Goal: Information Seeking & Learning: Find specific fact

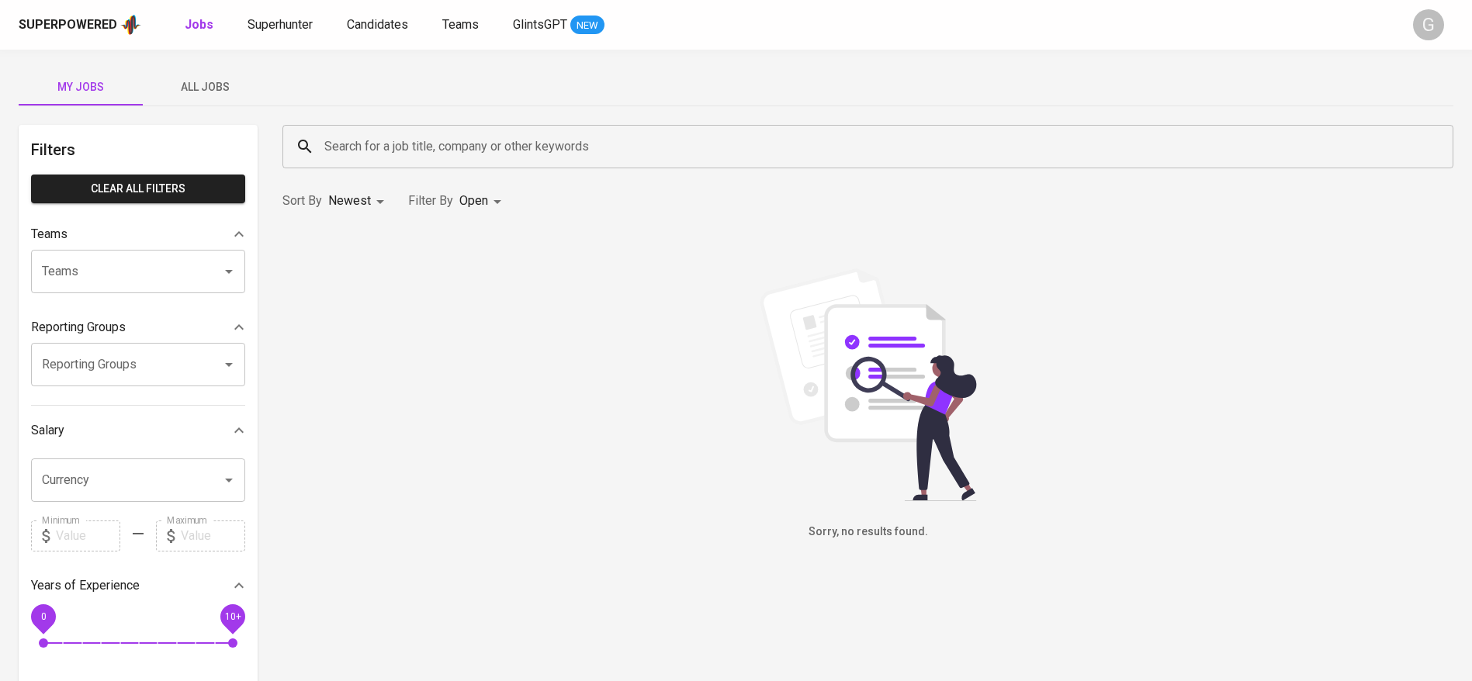
click at [178, 84] on span "All Jobs" at bounding box center [205, 87] width 106 height 19
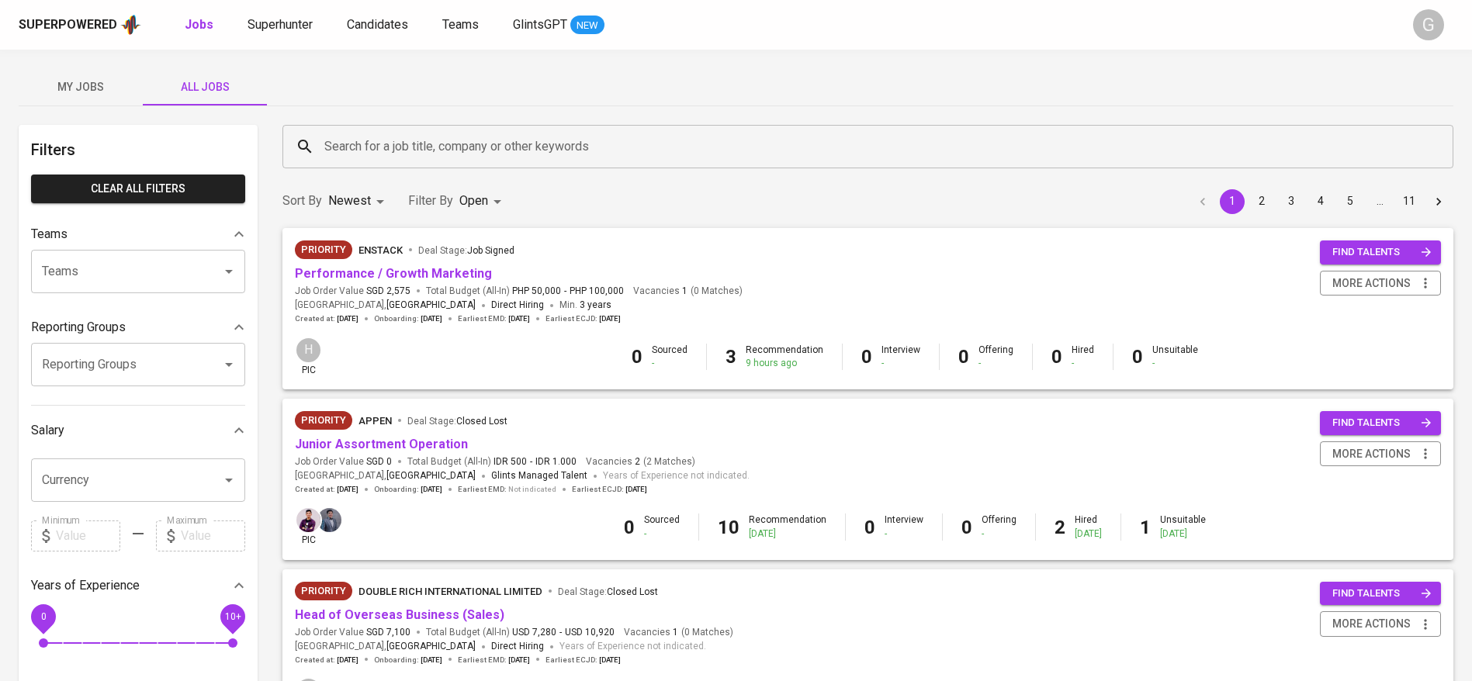
click at [428, 135] on input "Search for a job title, company or other keywords" at bounding box center [871, 146] width 1103 height 29
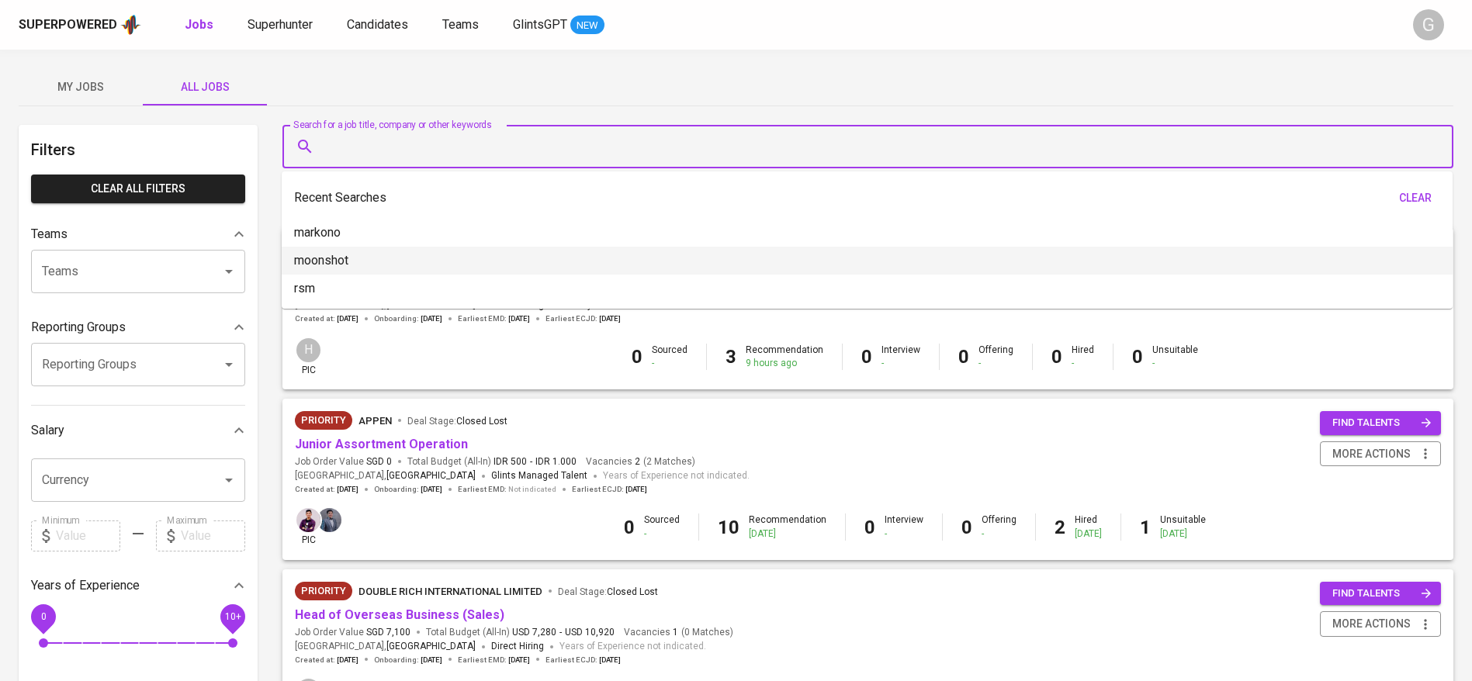
click at [343, 255] on p "moonshot" at bounding box center [321, 260] width 54 height 19
type input "moonshot"
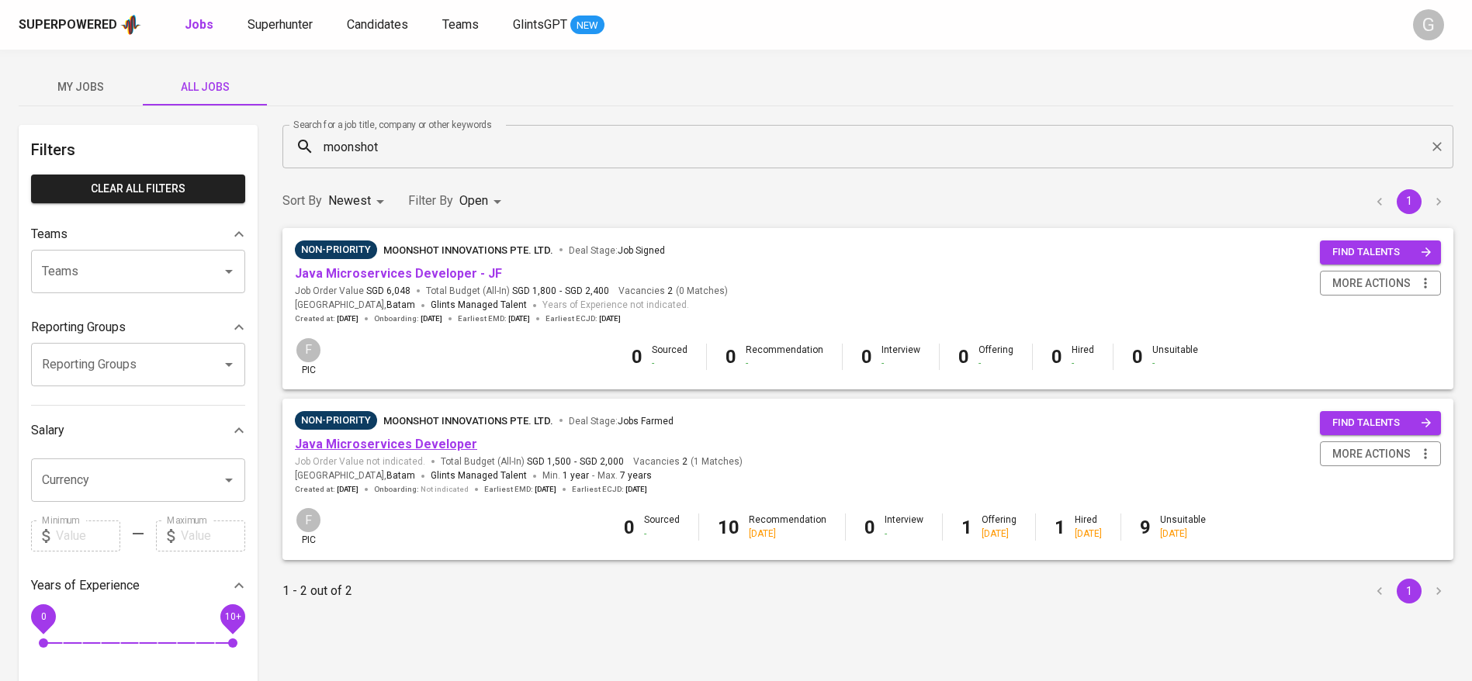
click at [392, 439] on link "Java Microservices Developer" at bounding box center [386, 444] width 182 height 15
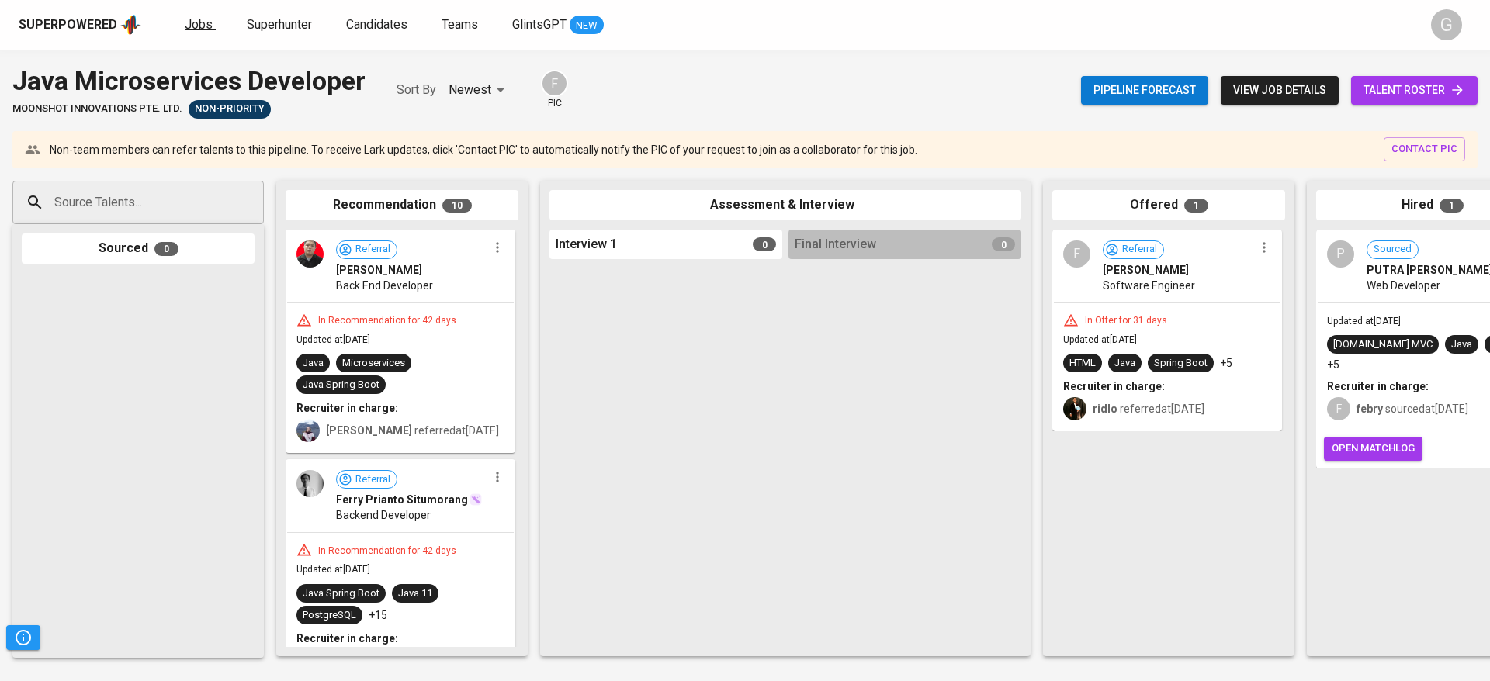
click at [206, 30] on span "Jobs" at bounding box center [199, 24] width 28 height 15
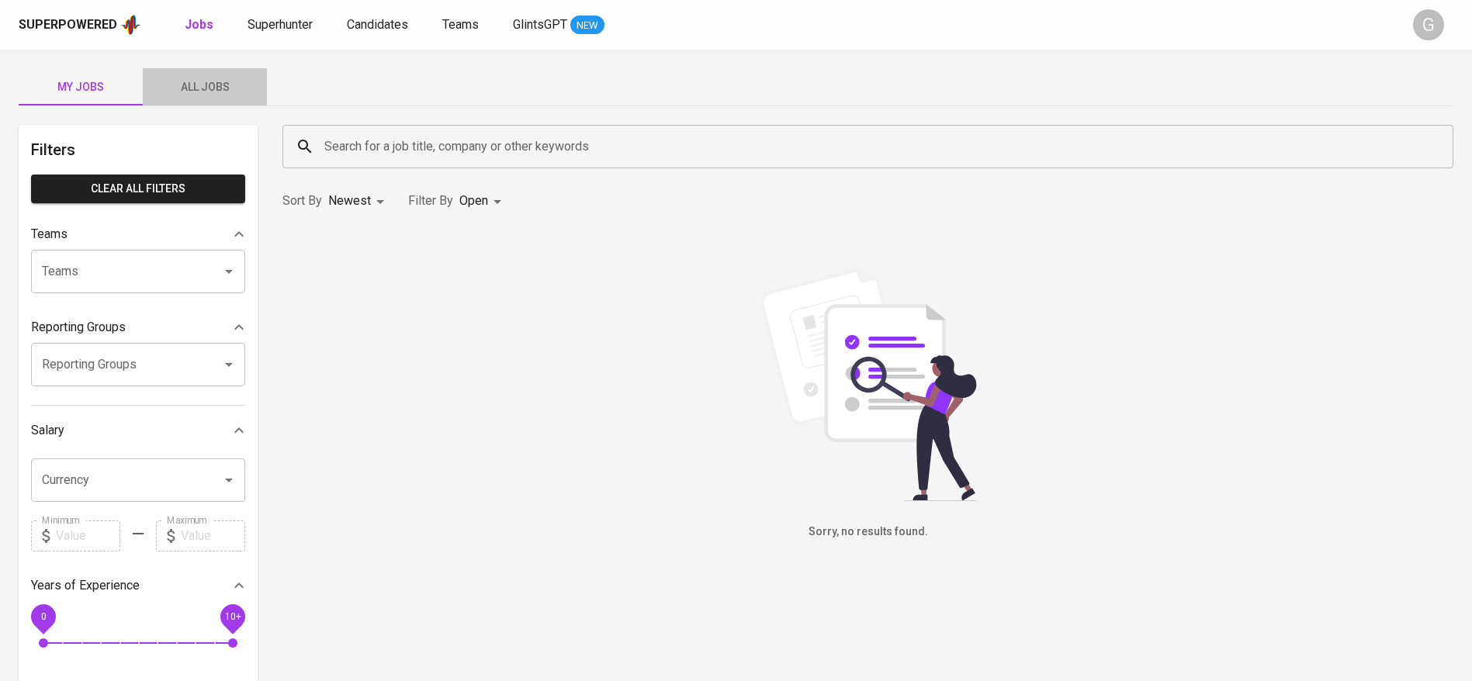
click at [201, 82] on span "All Jobs" at bounding box center [205, 87] width 106 height 19
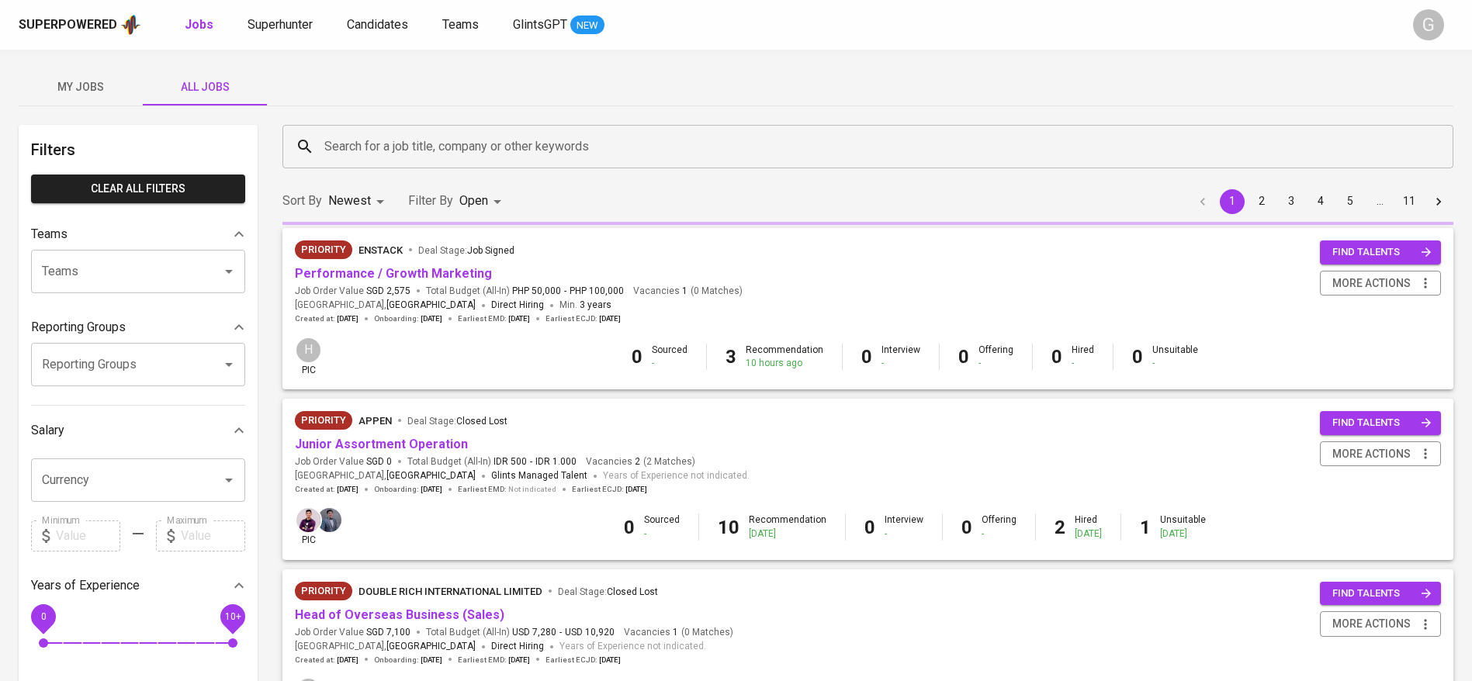
click at [459, 144] on input "Search for a job title, company or other keywords" at bounding box center [871, 146] width 1103 height 29
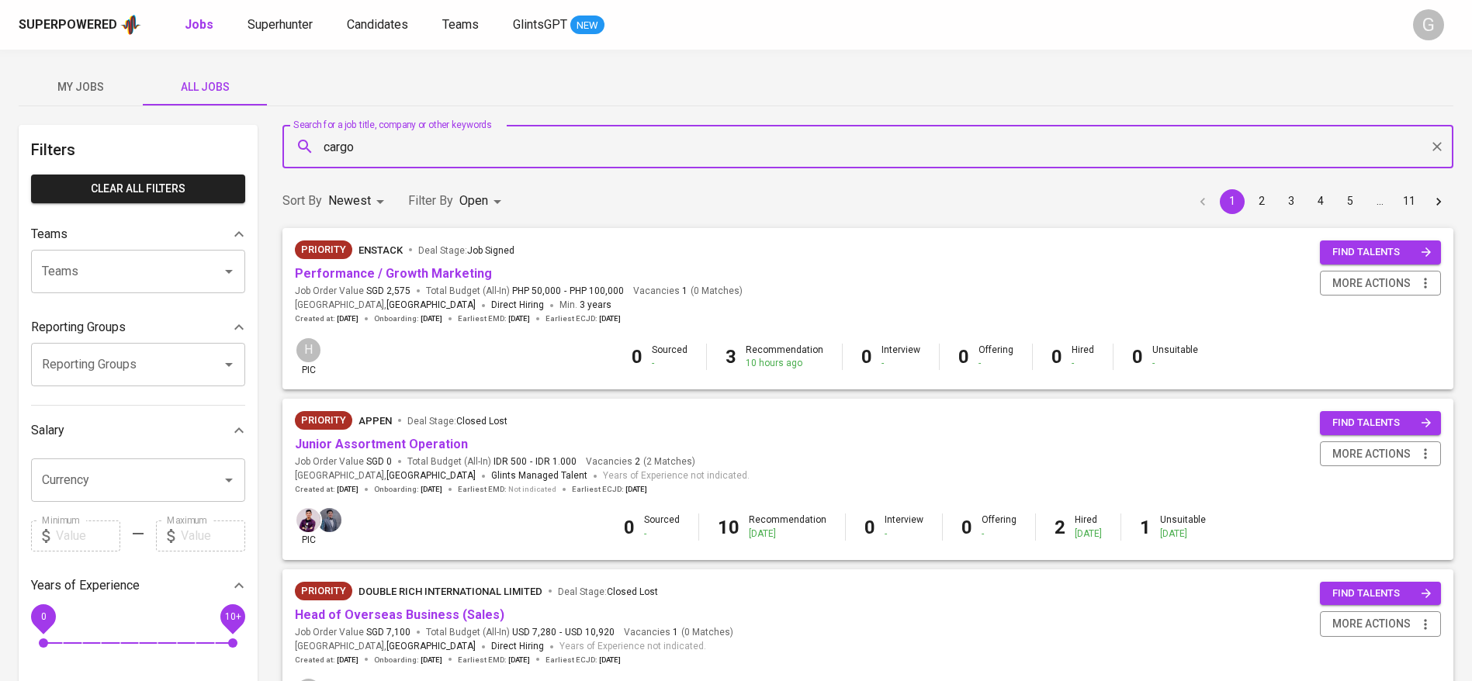
type input "cargo"
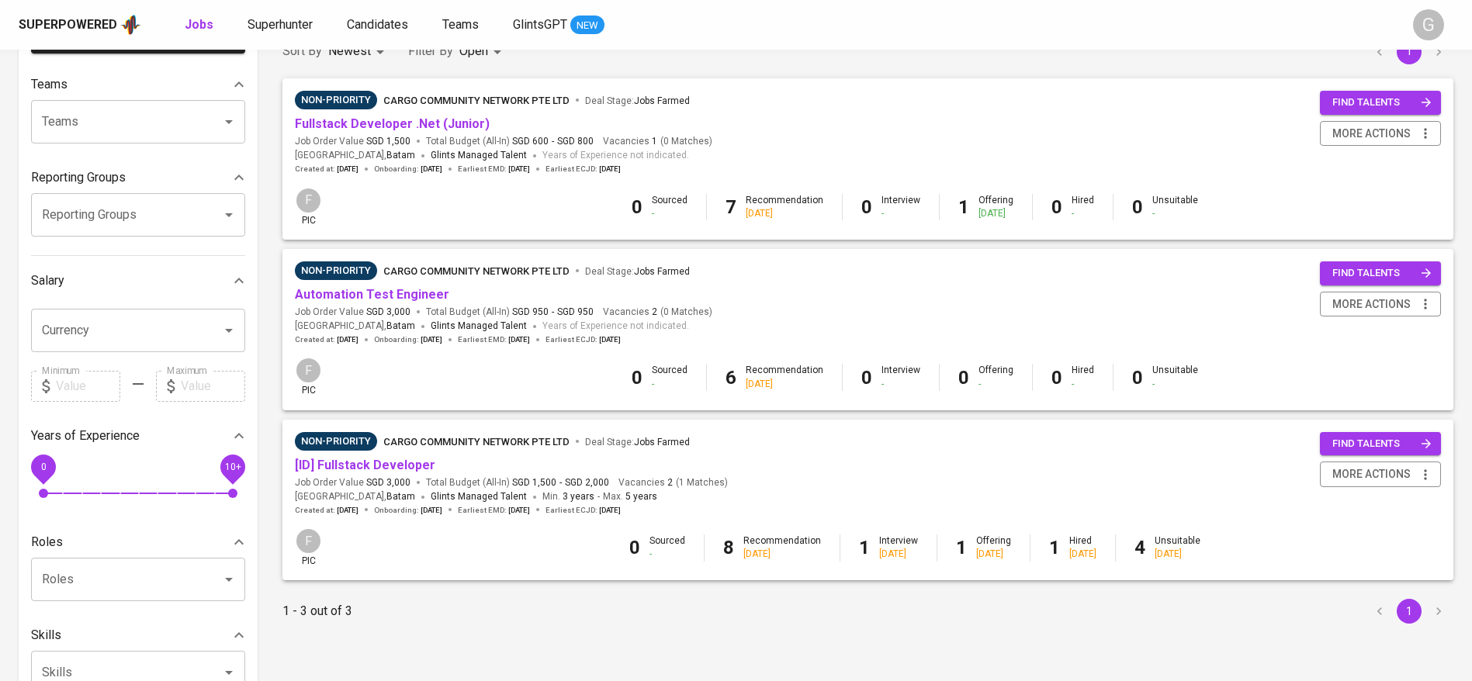
scroll to position [233, 0]
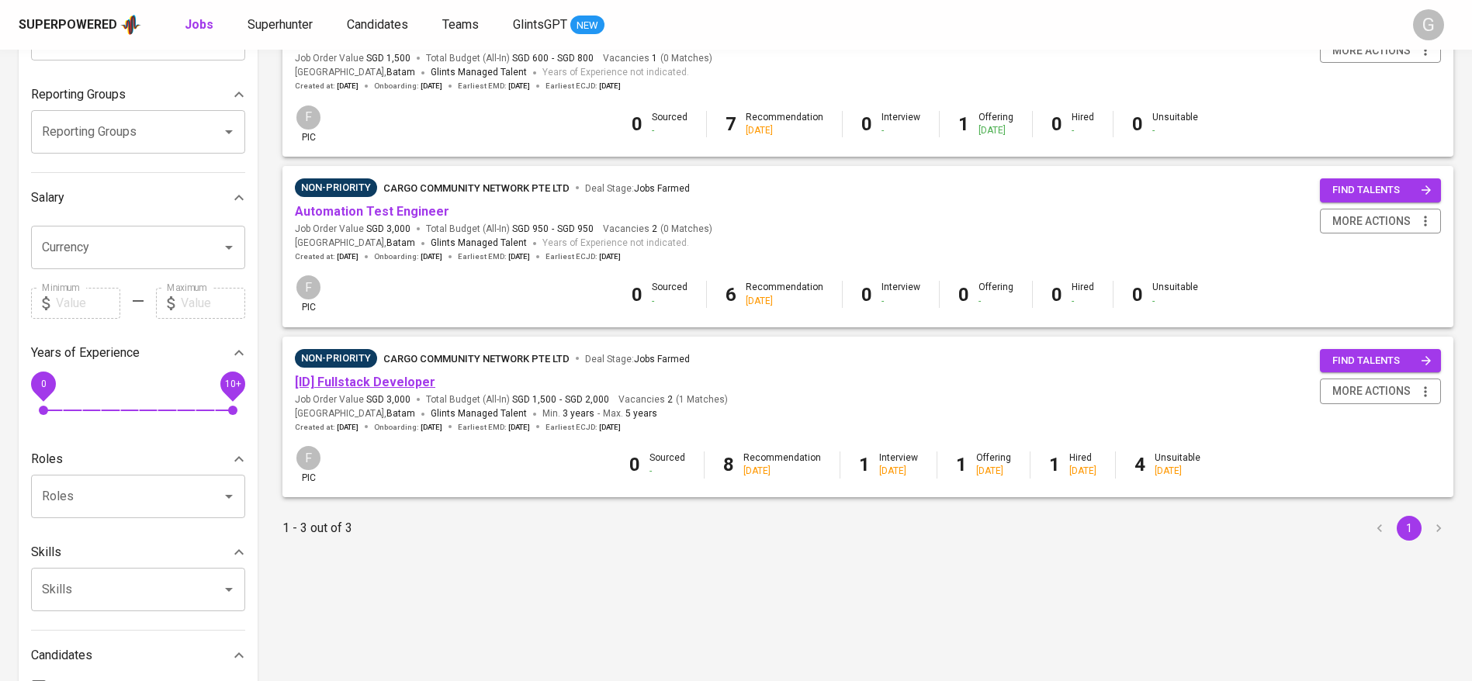
click at [392, 386] on link "[ID] Fullstack Developer" at bounding box center [365, 382] width 140 height 15
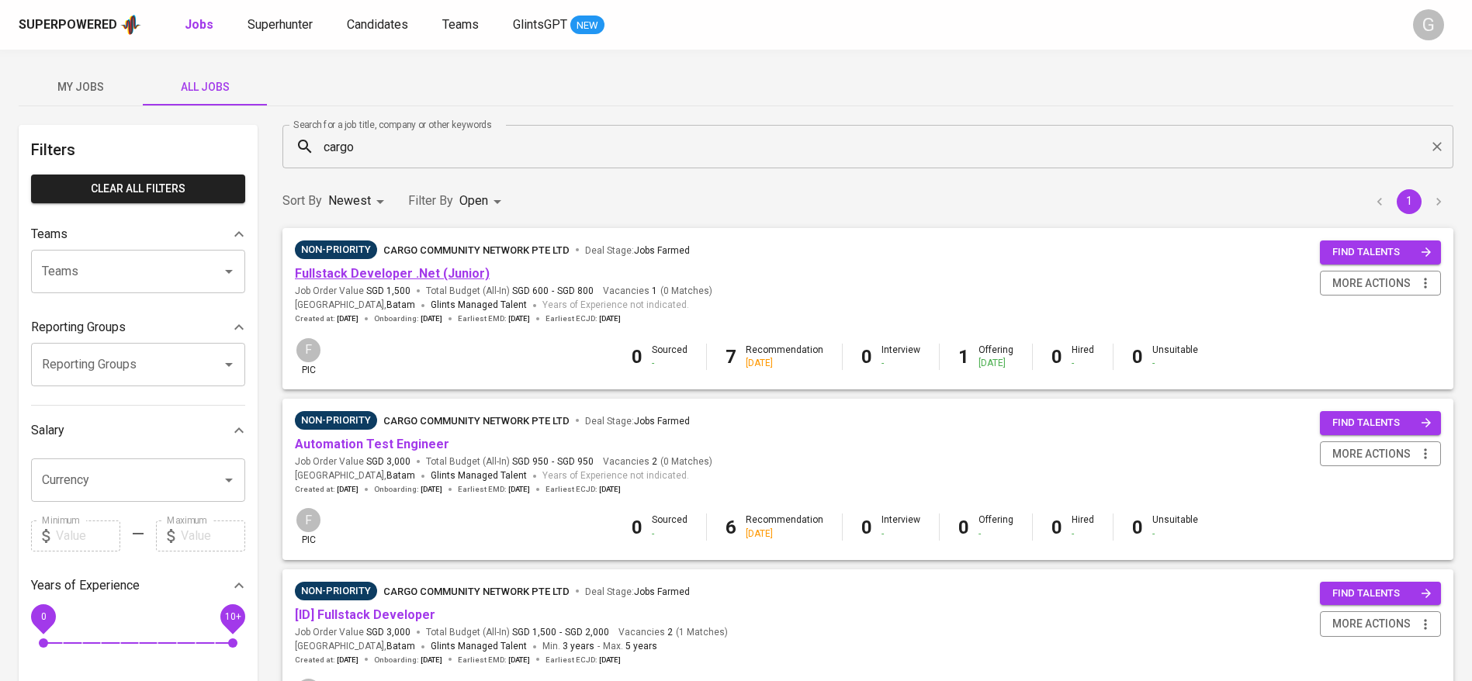
click at [456, 277] on link "Fullstack Developer .Net (Junior)" at bounding box center [392, 273] width 195 height 15
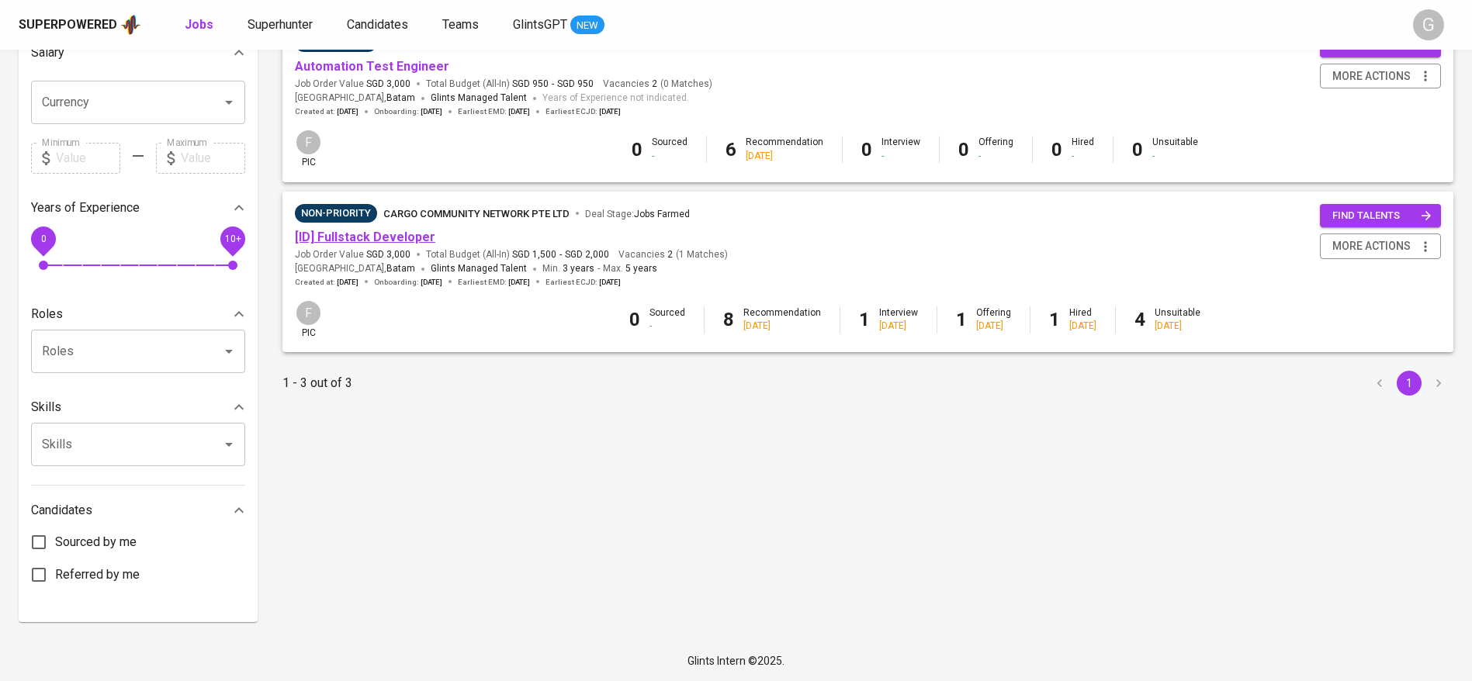
scroll to position [146, 0]
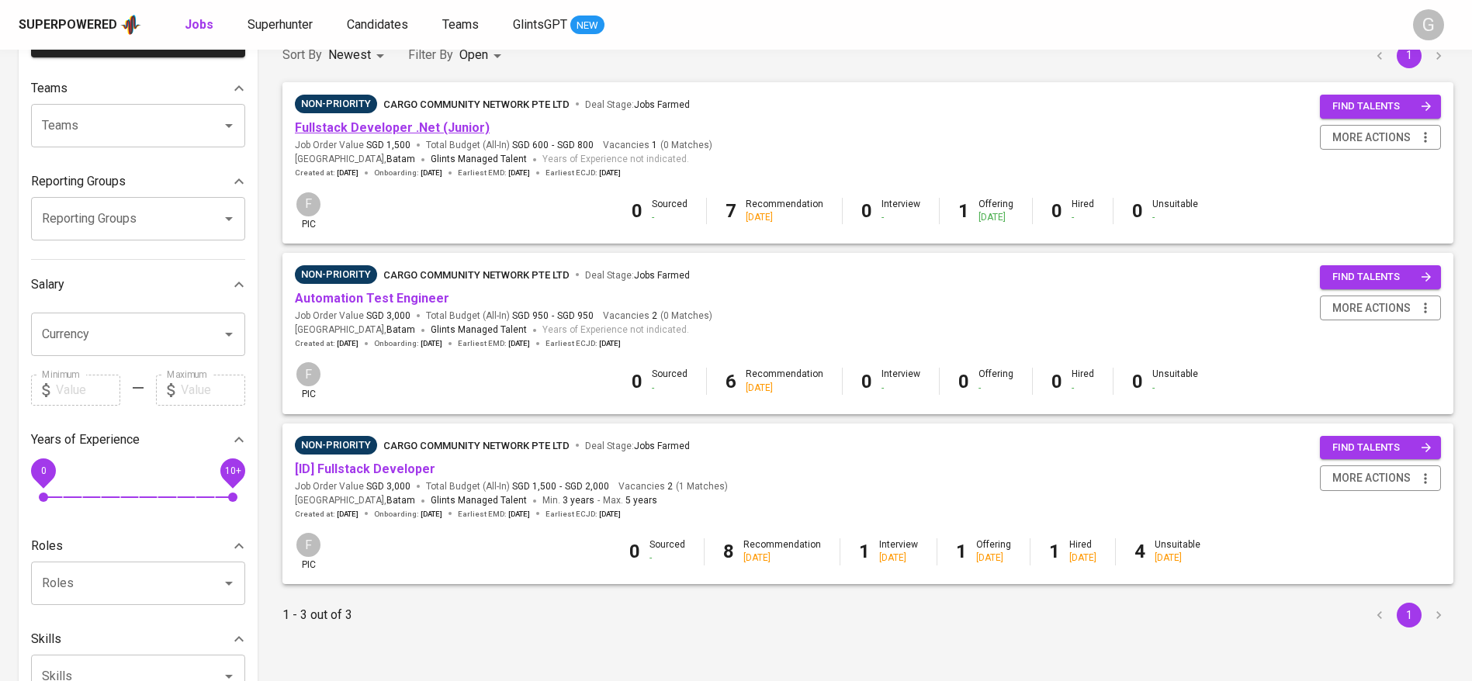
click at [400, 124] on link "Fullstack Developer .Net (Junior)" at bounding box center [392, 127] width 195 height 15
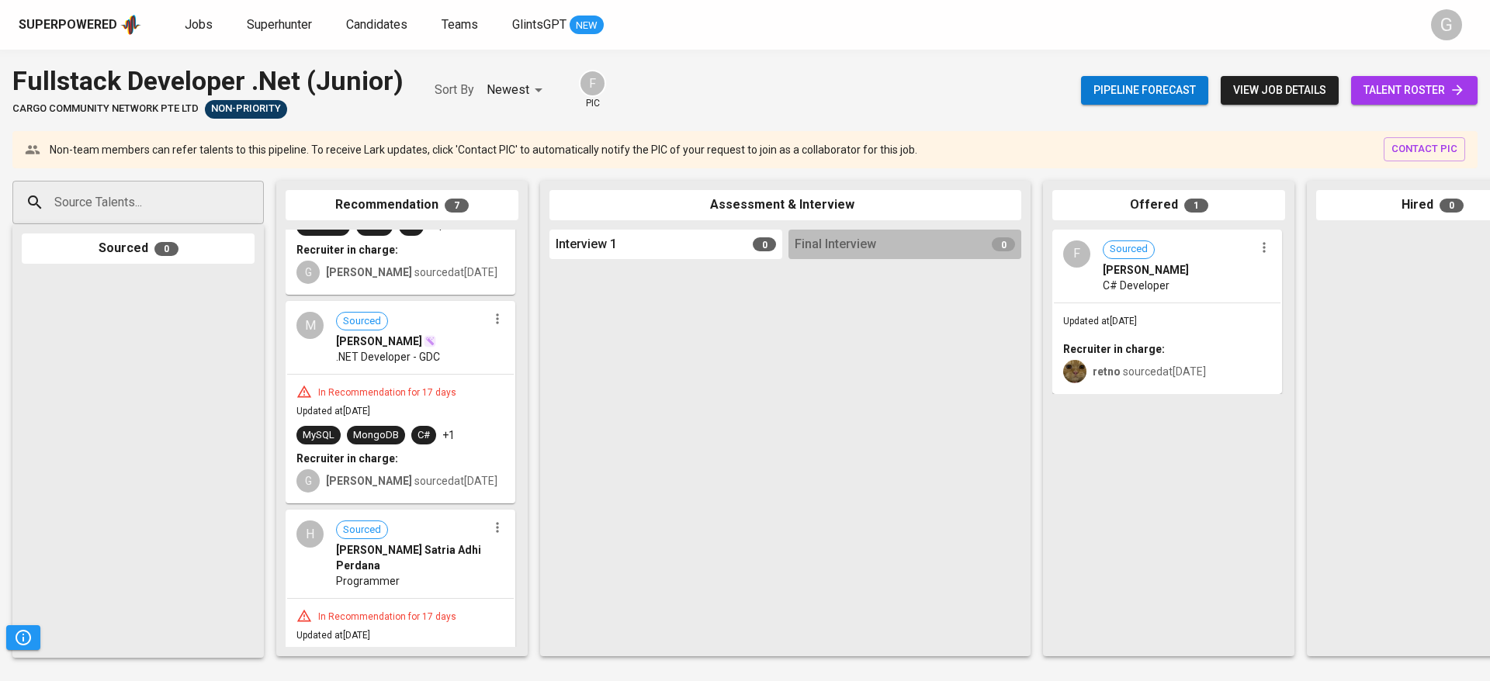
scroll to position [349, 0]
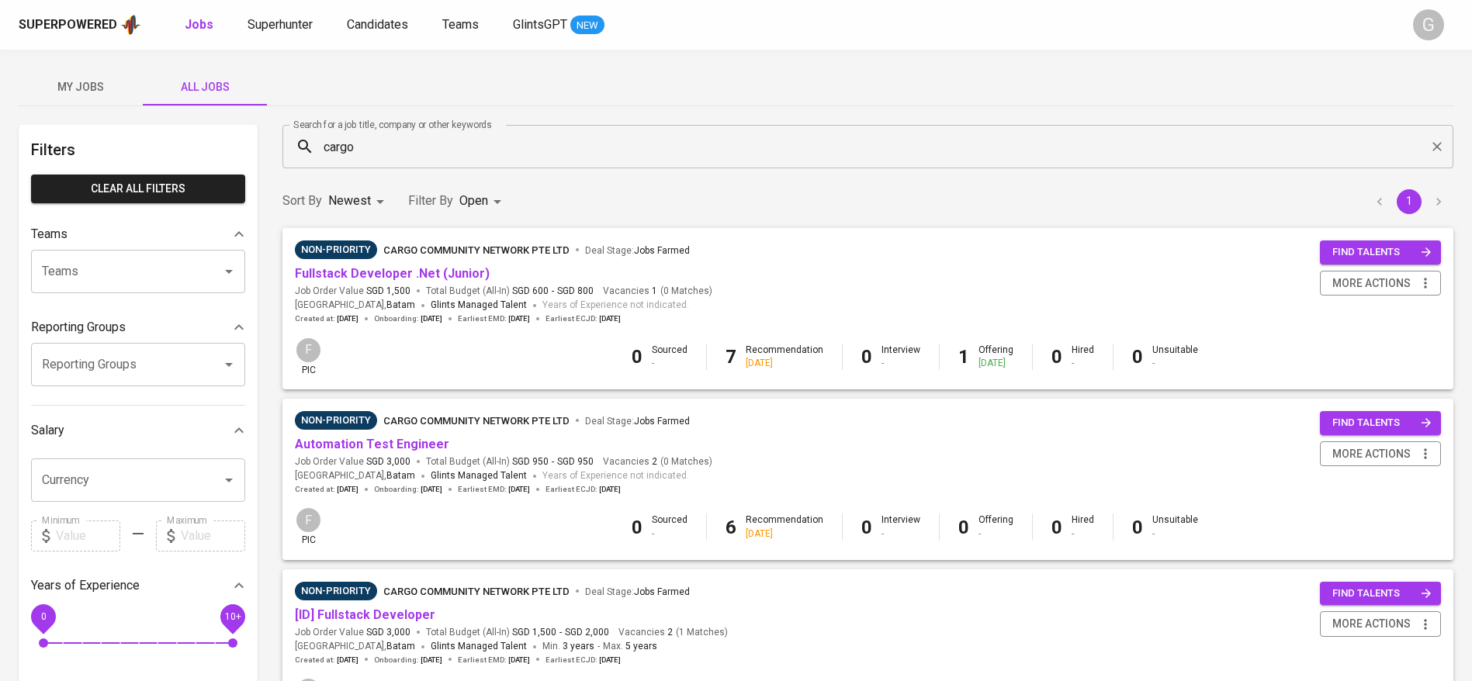
click at [480, 196] on body "Superpowered Jobs Superhunter Candidates Teams GlintsGPT NEW G My Jobs All Jobs…" at bounding box center [736, 529] width 1472 height 1059
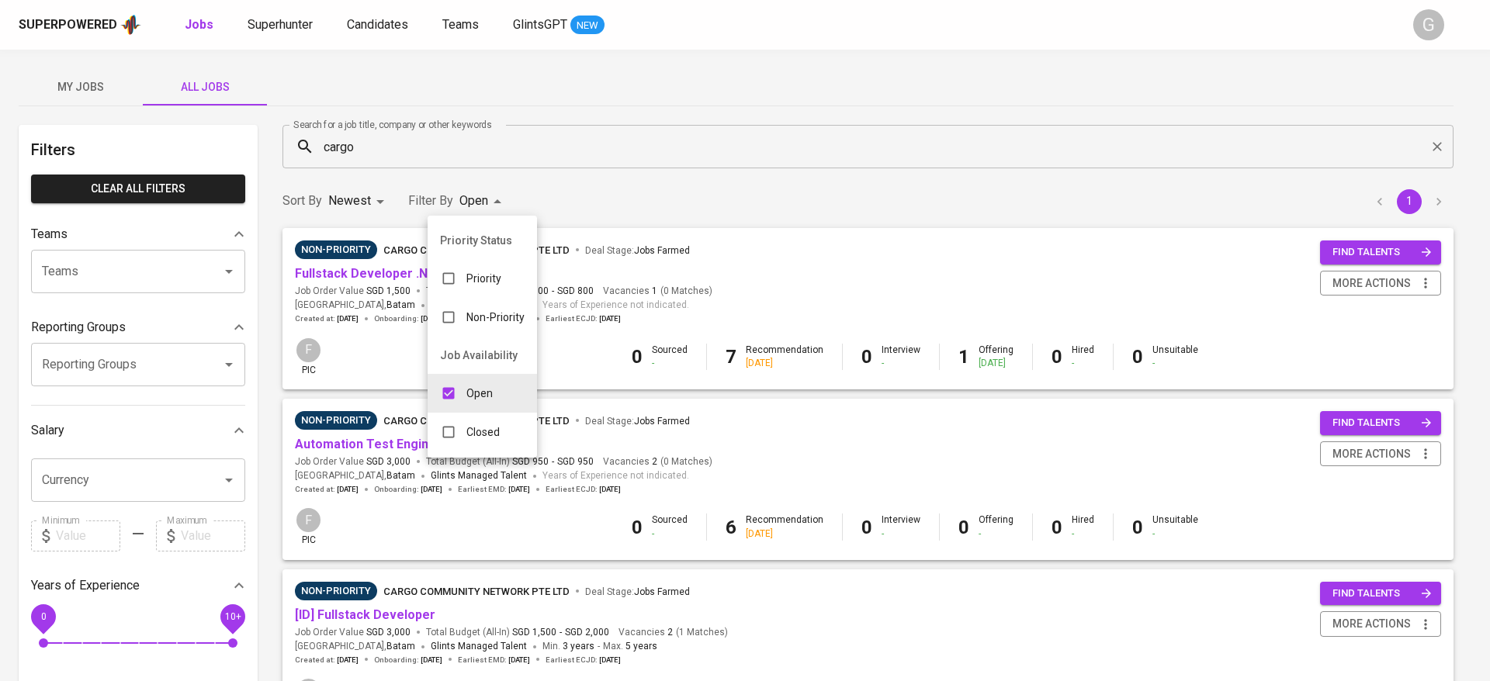
click at [468, 432] on p "Closed" at bounding box center [482, 432] width 33 height 16
type input "OPEN,CLOSE"
checkbox input "true"
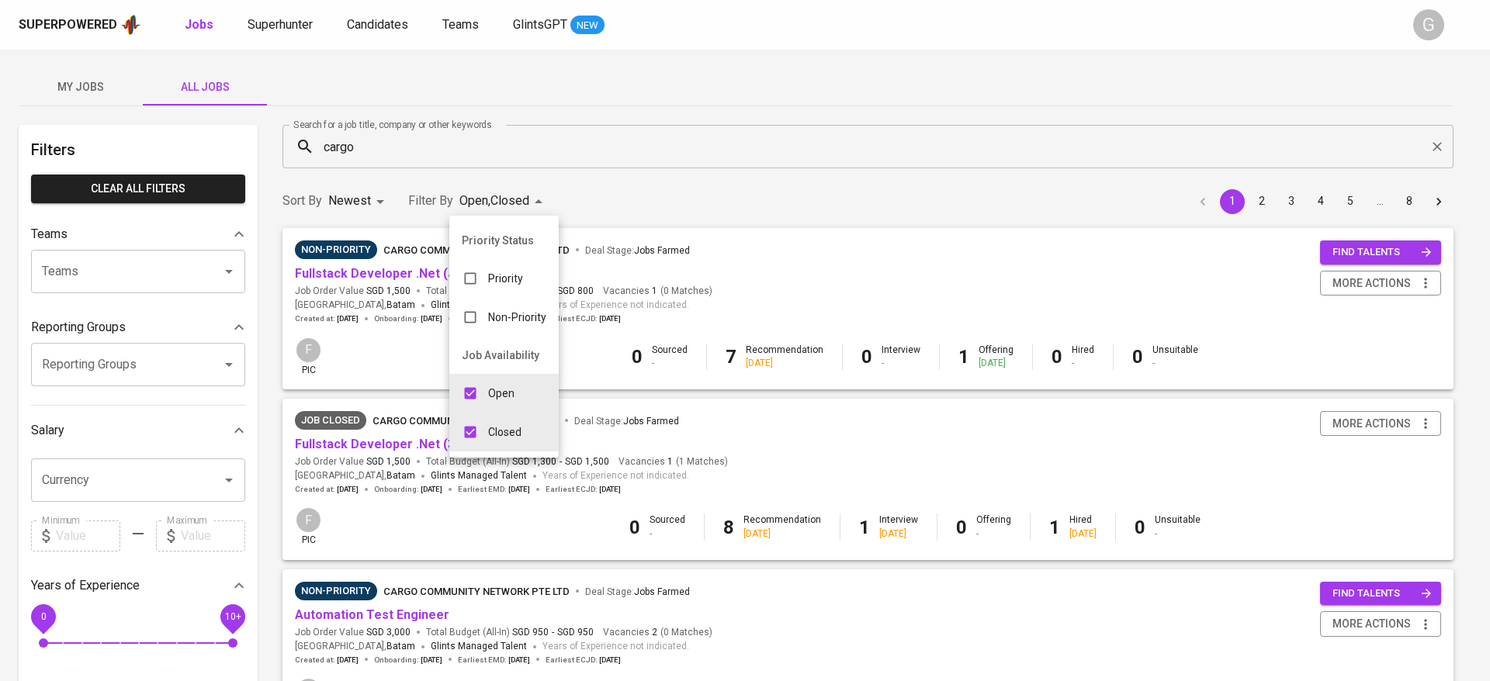
click at [708, 168] on div at bounding box center [745, 340] width 1490 height 681
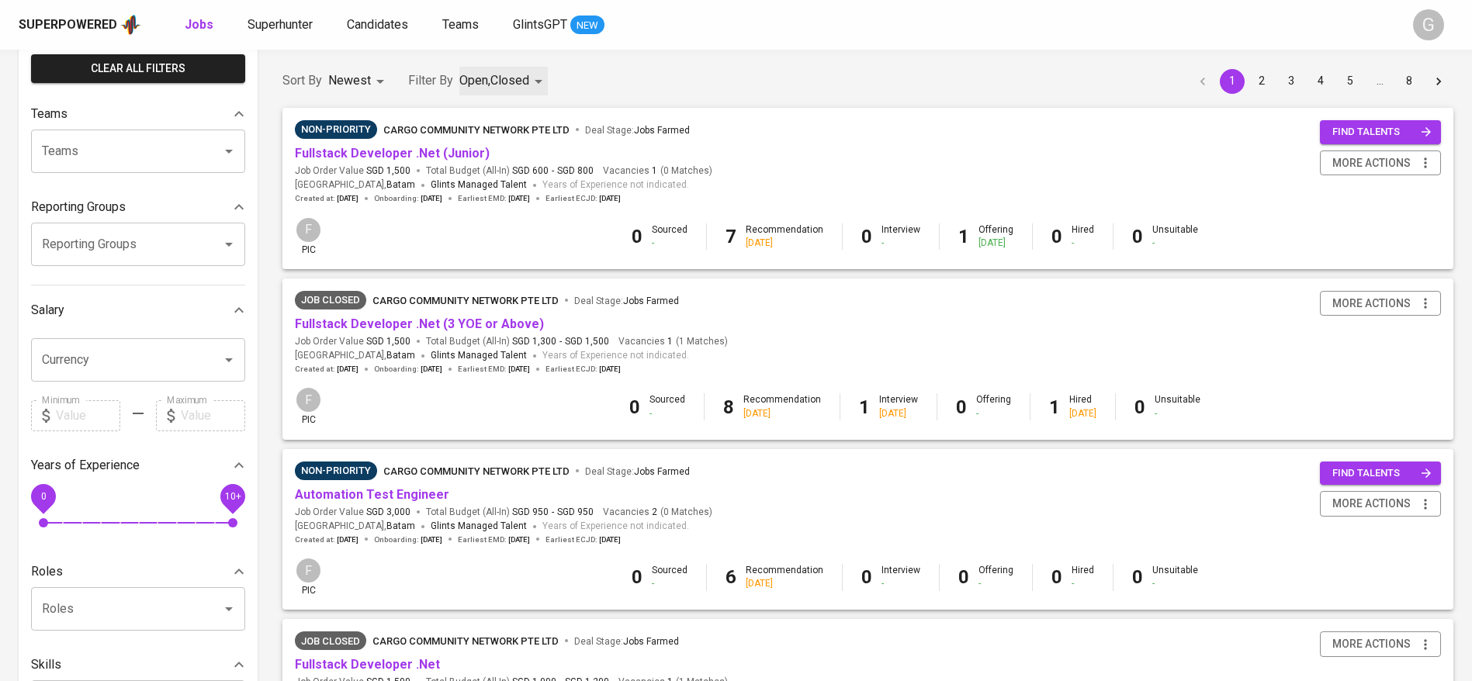
scroll to position [233, 0]
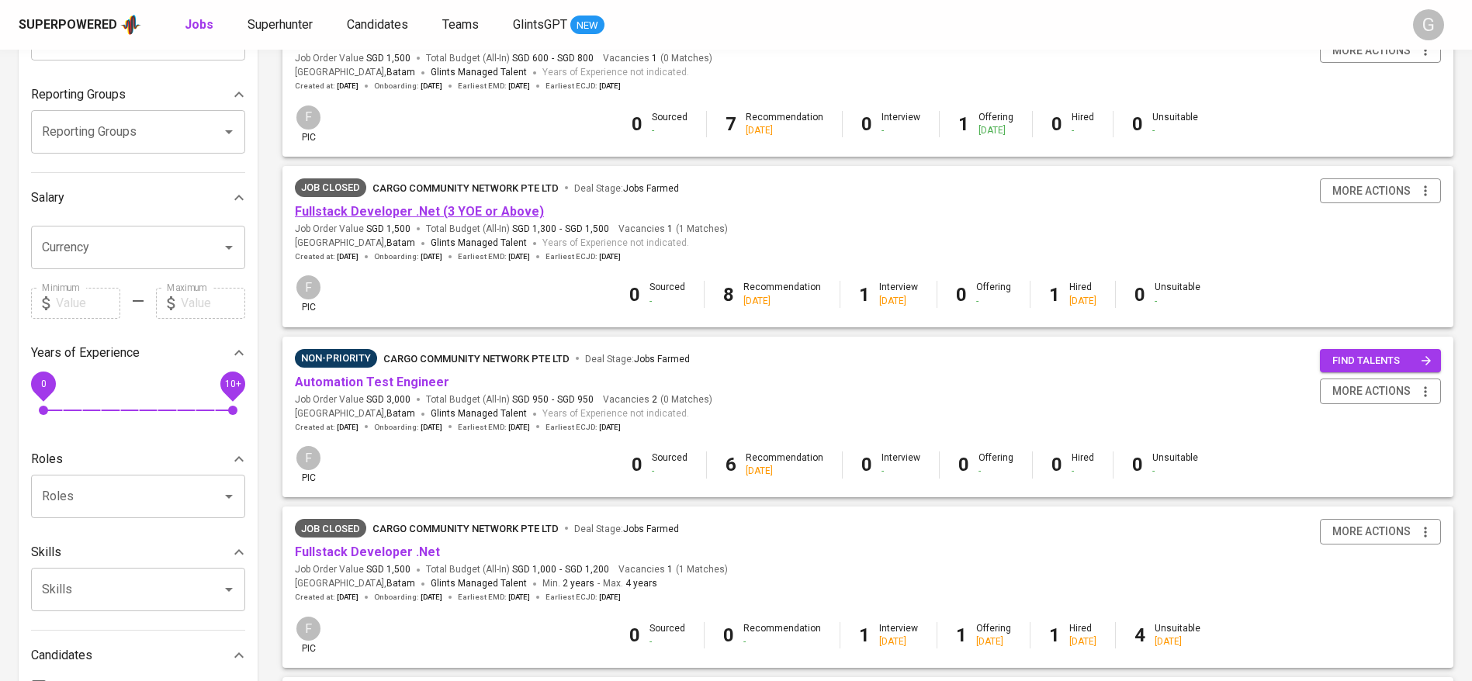
click at [490, 215] on link "Fullstack Developer .Net (3 YOE or Above)" at bounding box center [419, 211] width 249 height 15
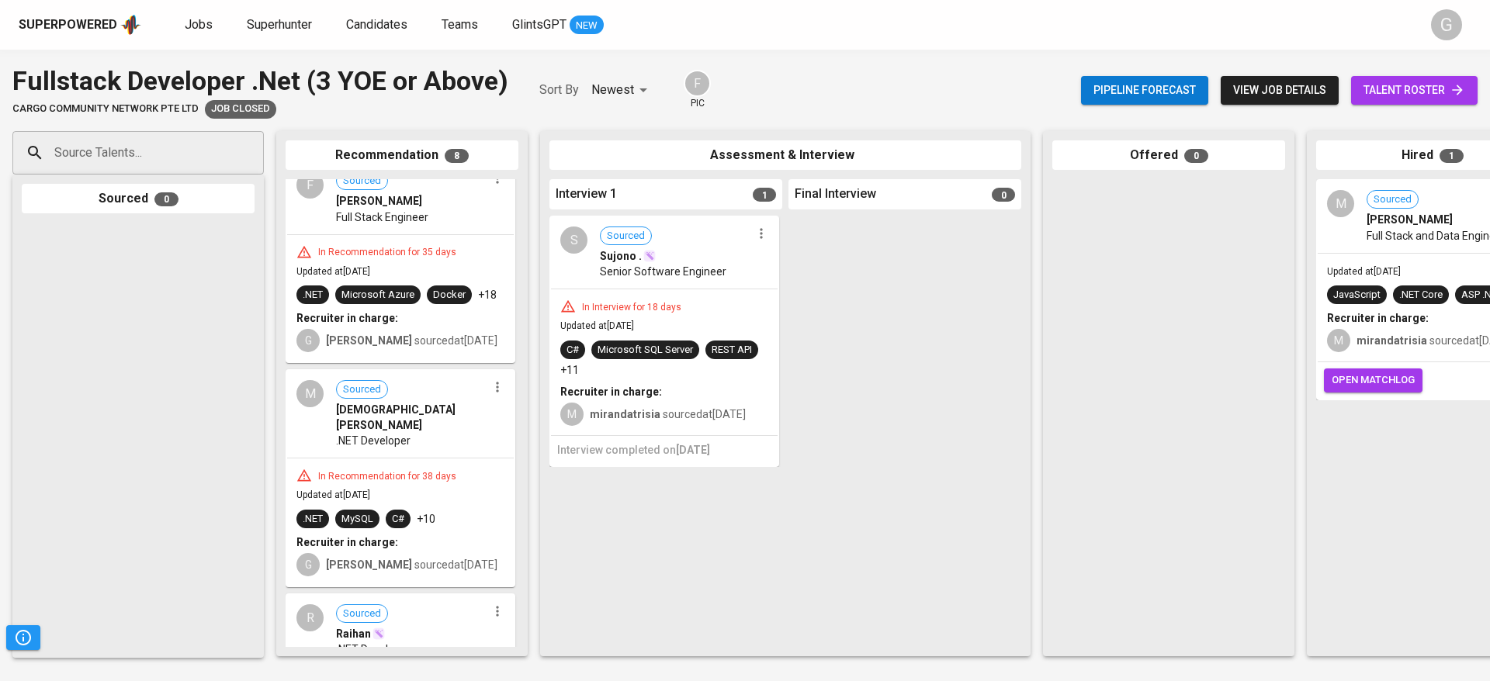
scroll to position [582, 0]
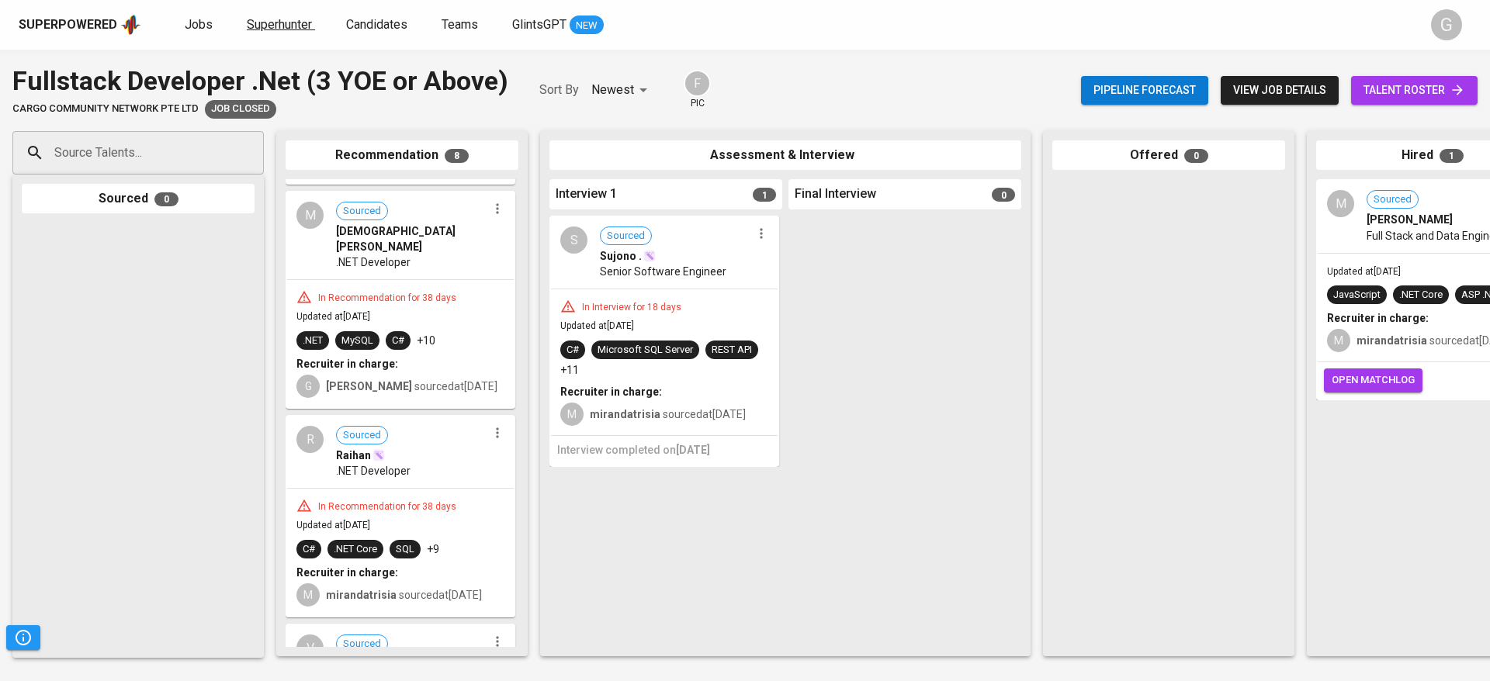
click at [275, 29] on span "Superhunter" at bounding box center [279, 24] width 65 height 15
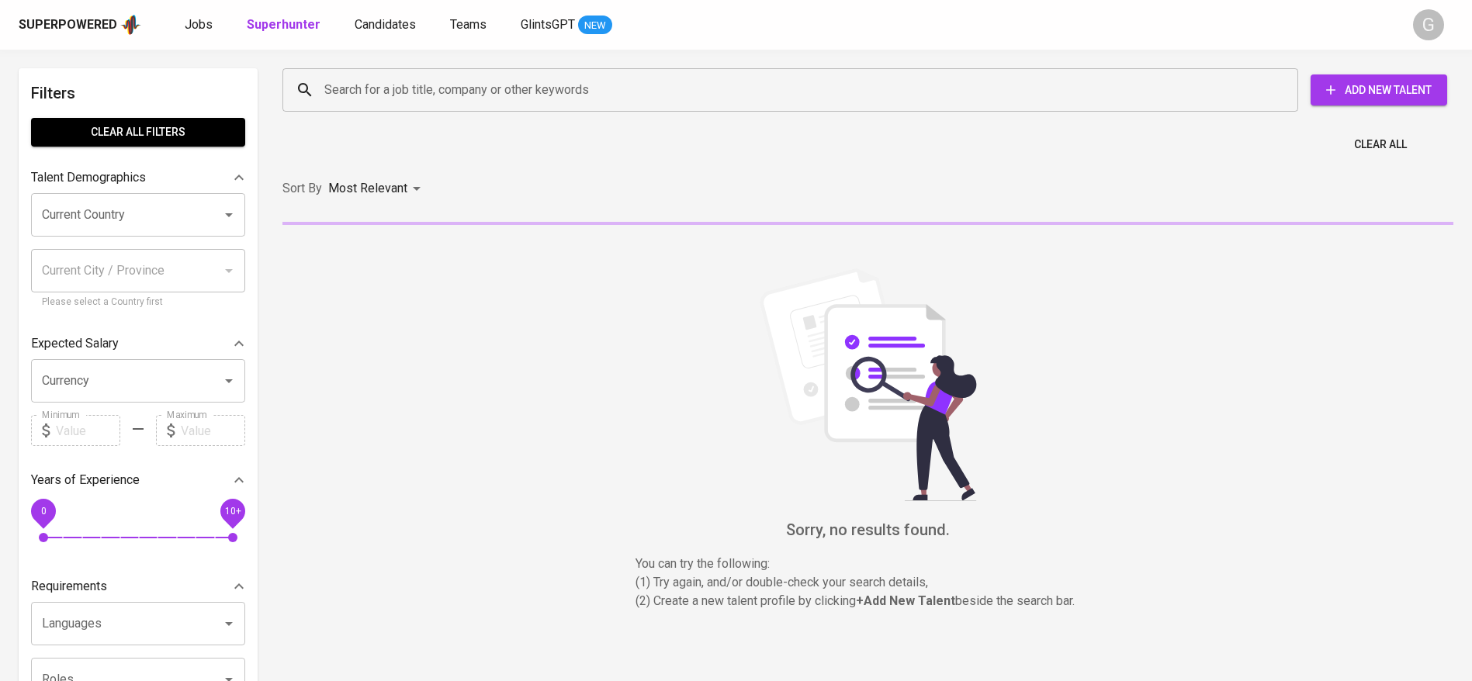
click at [365, 83] on input "Search for a job title, company or other keywords" at bounding box center [793, 89] width 947 height 29
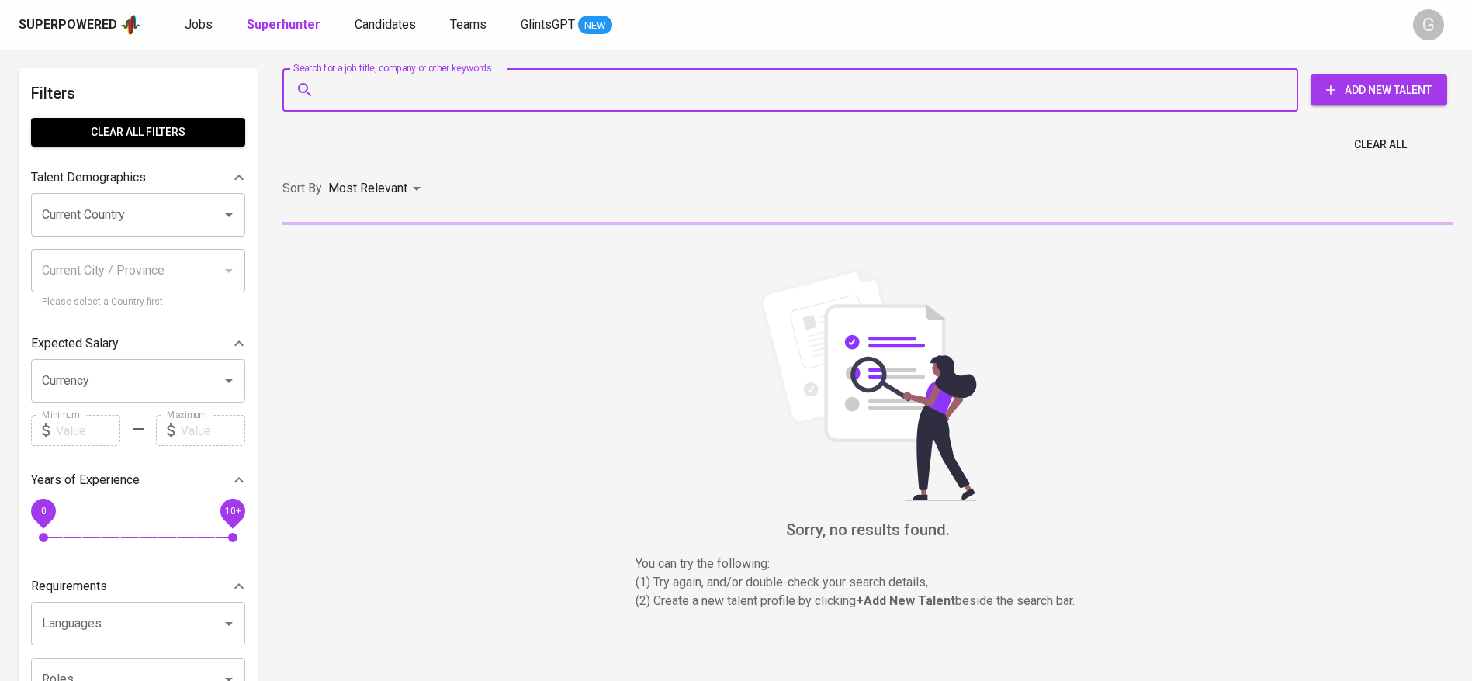
paste input "[EMAIL_ADDRESS][DOMAIN_NAME]"
type input "[EMAIL_ADDRESS][DOMAIN_NAME]"
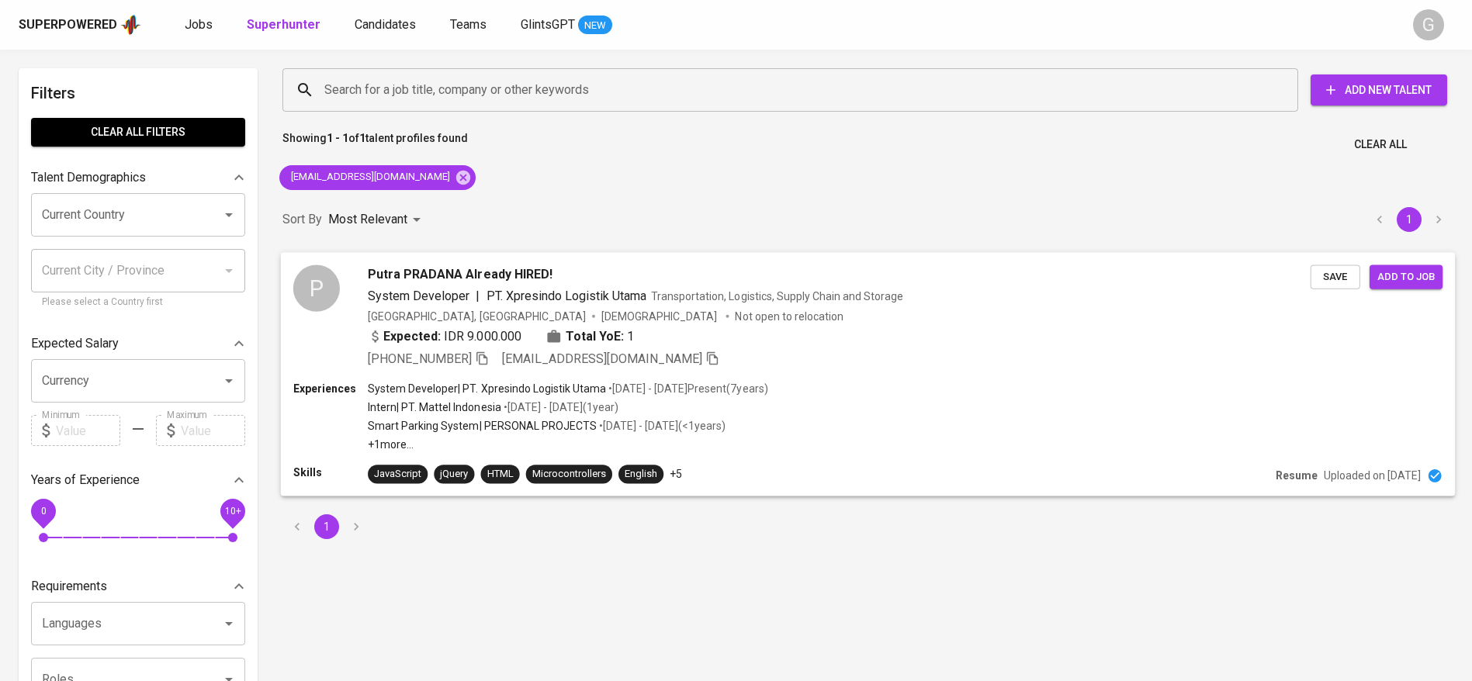
click at [504, 273] on span "Putra PRADANA Already HIRED!" at bounding box center [460, 274] width 185 height 19
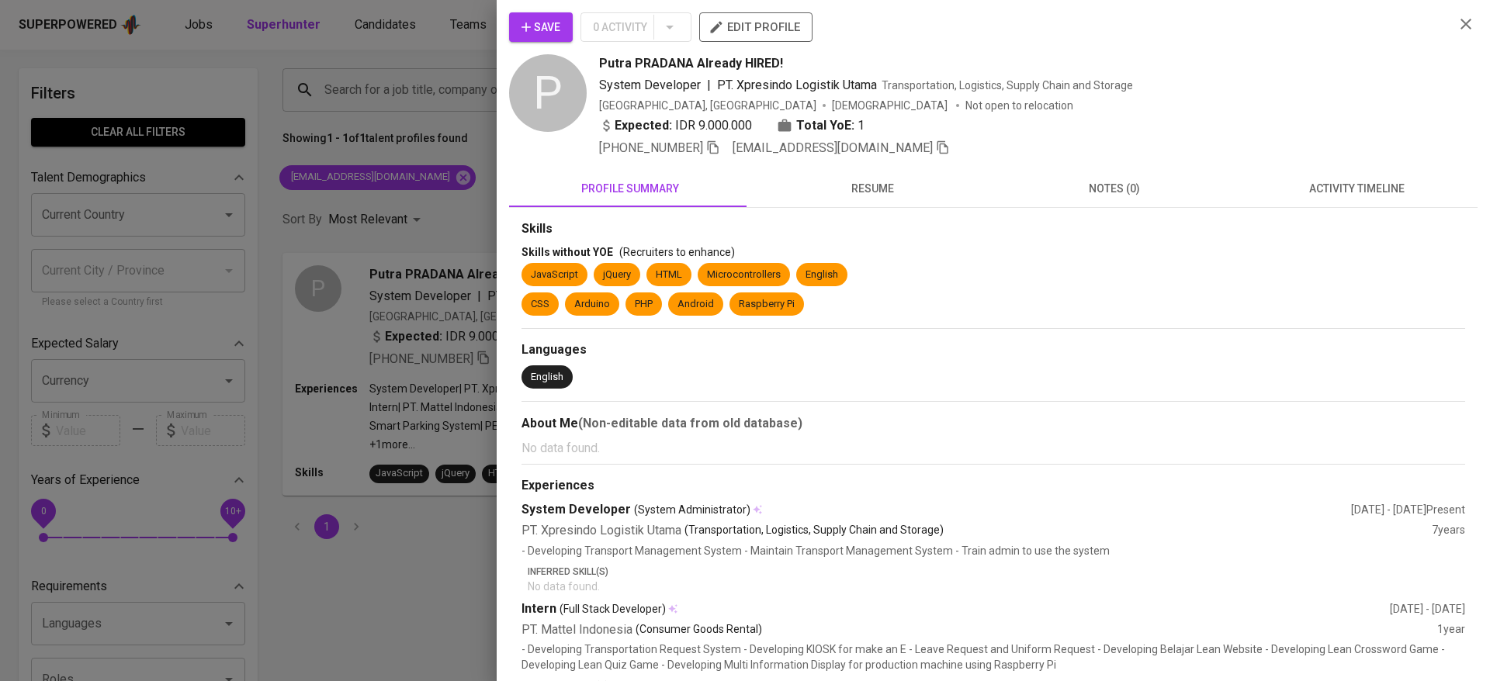
click at [867, 196] on span "resume" at bounding box center [871, 188] width 223 height 19
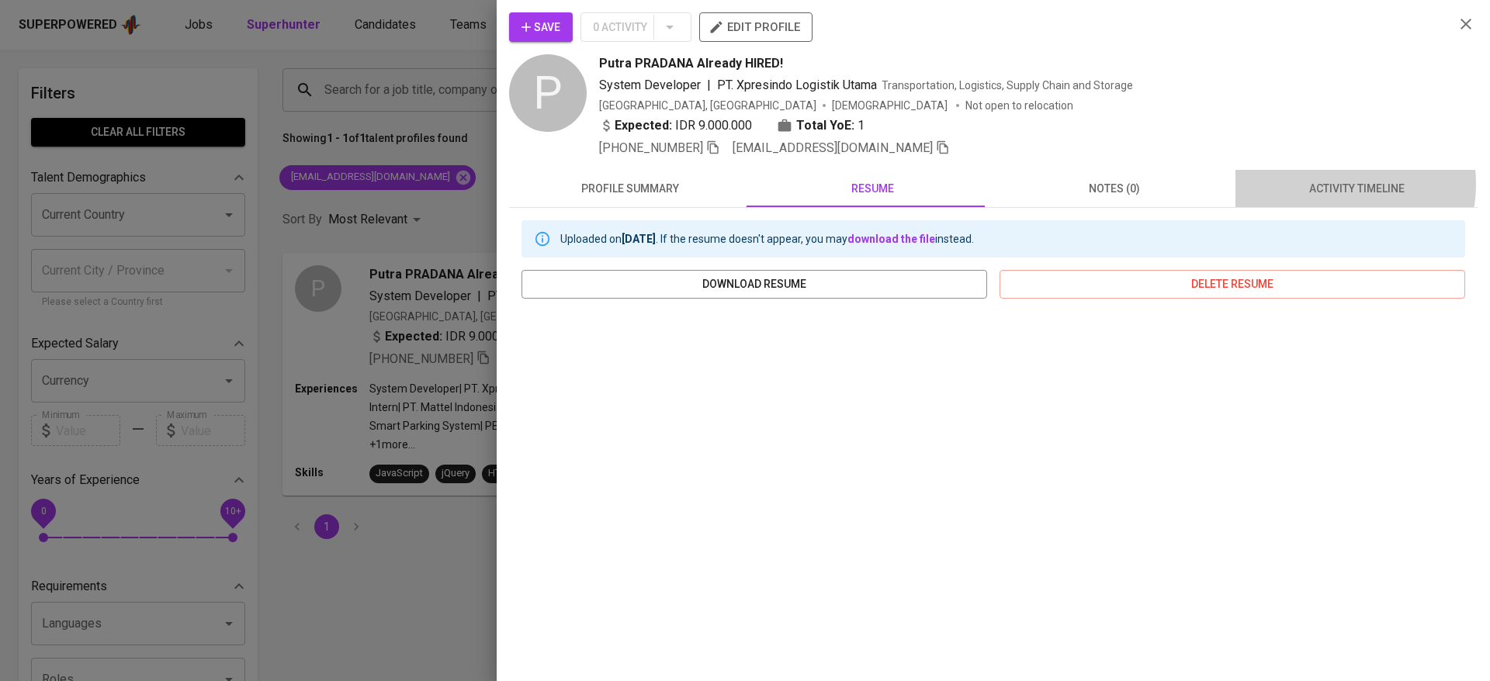
click at [1325, 184] on span "activity timeline" at bounding box center [1356, 188] width 223 height 19
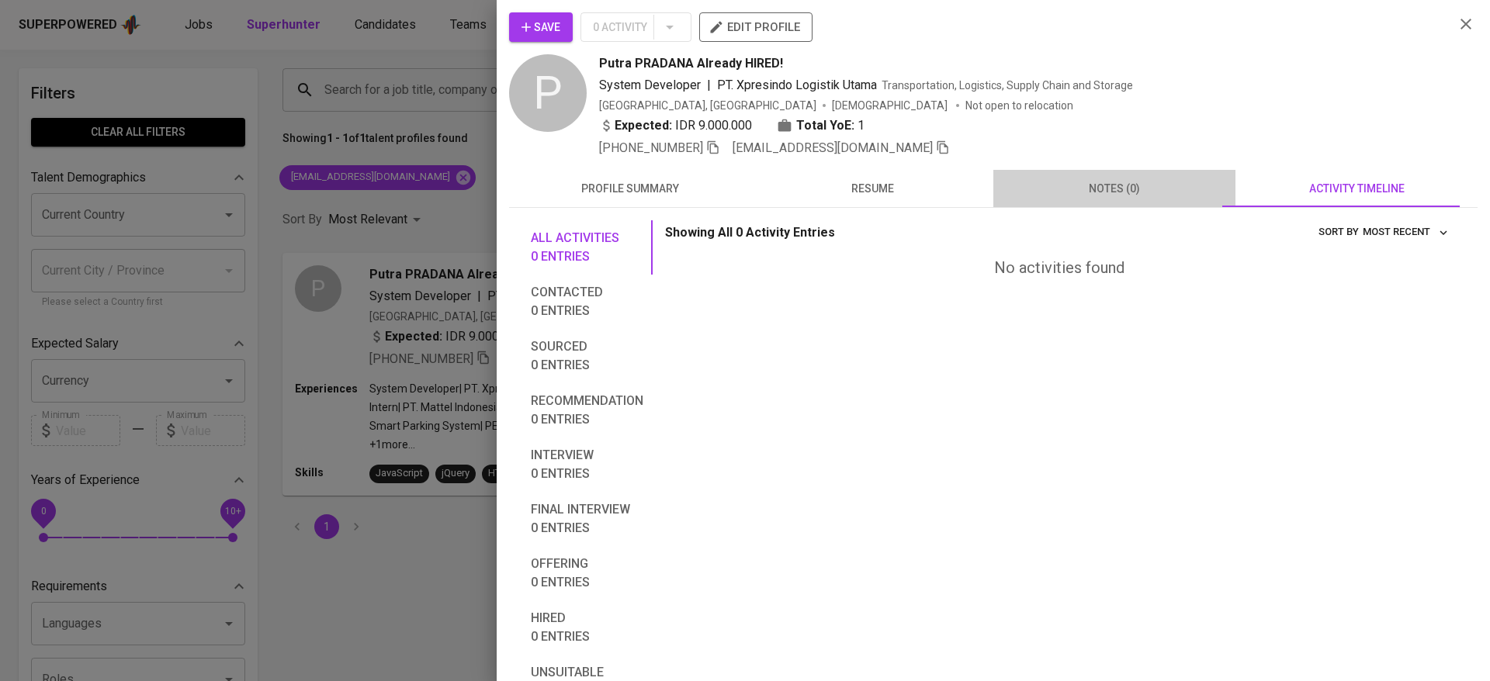
click at [1124, 185] on span "notes (0)" at bounding box center [1114, 188] width 223 height 19
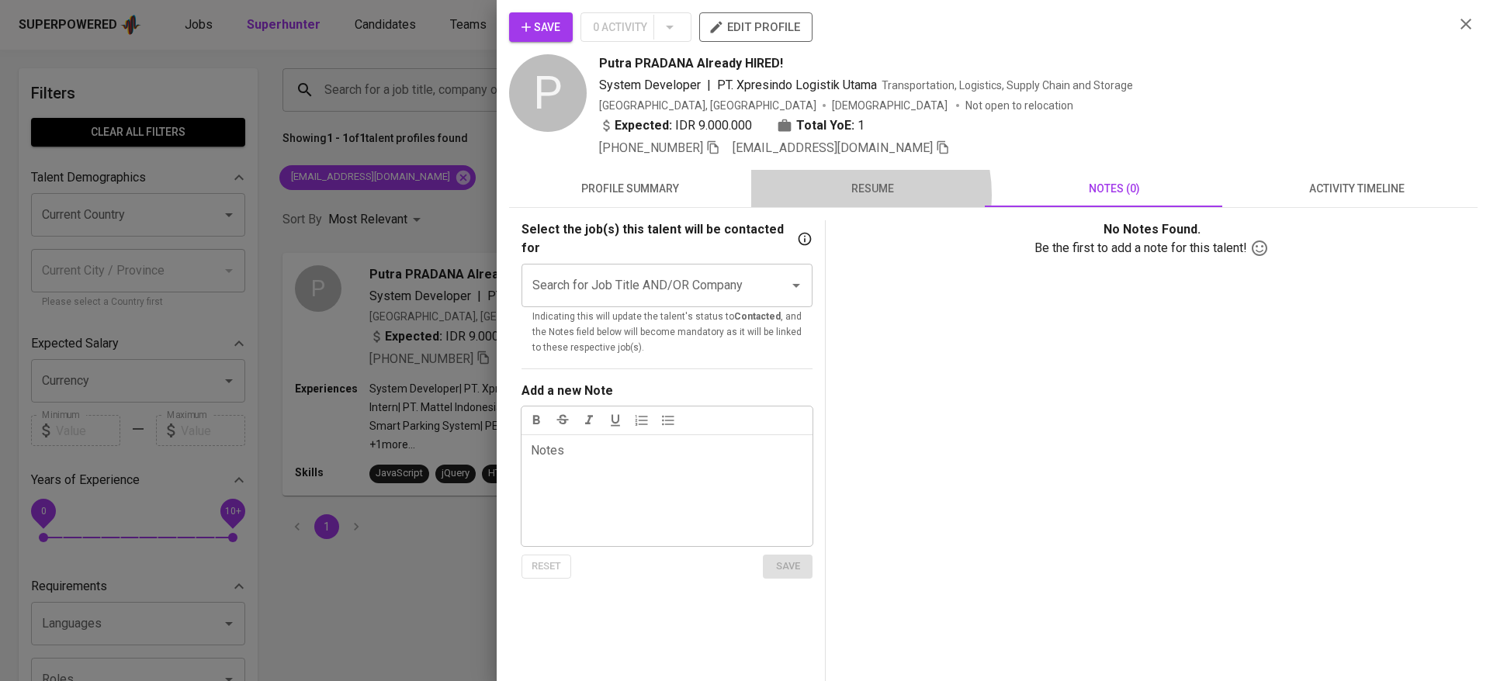
click at [840, 194] on span "resume" at bounding box center [871, 188] width 223 height 19
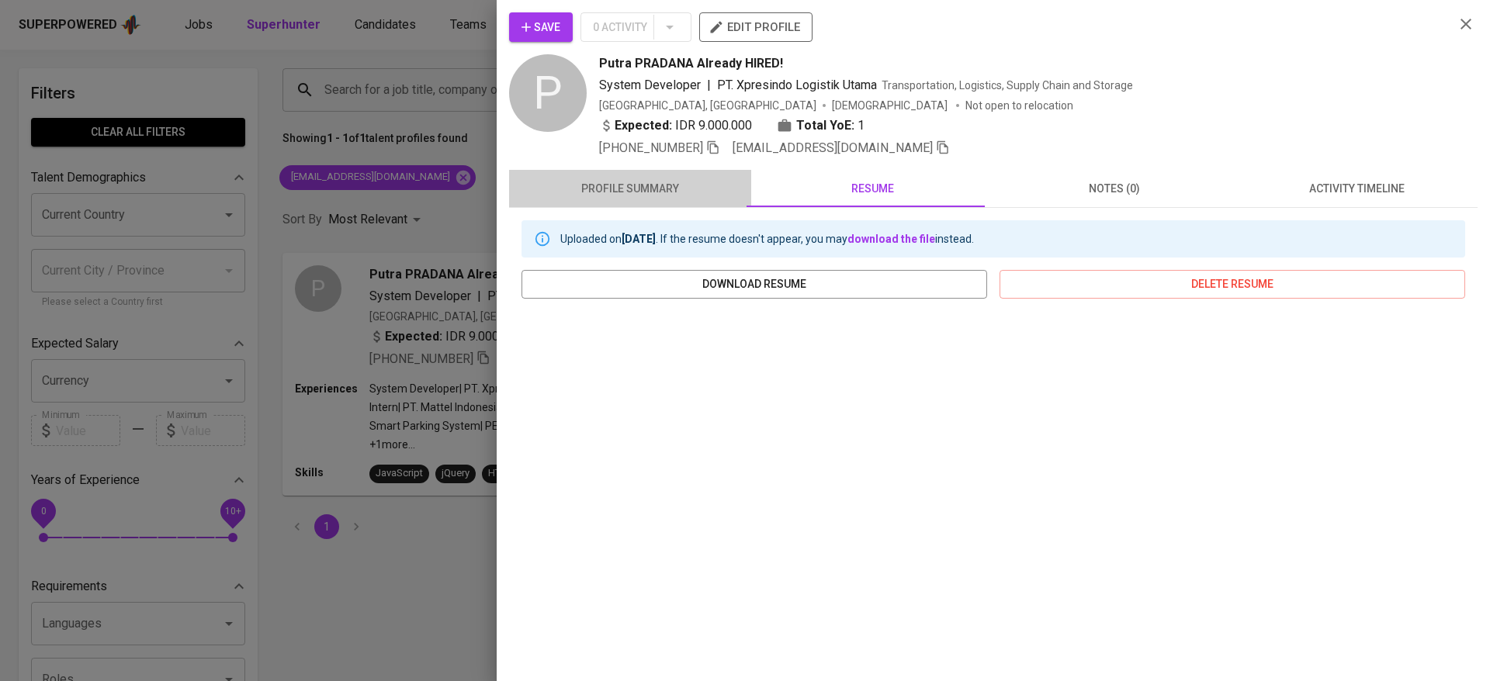
click at [640, 194] on span "profile summary" at bounding box center [629, 188] width 223 height 19
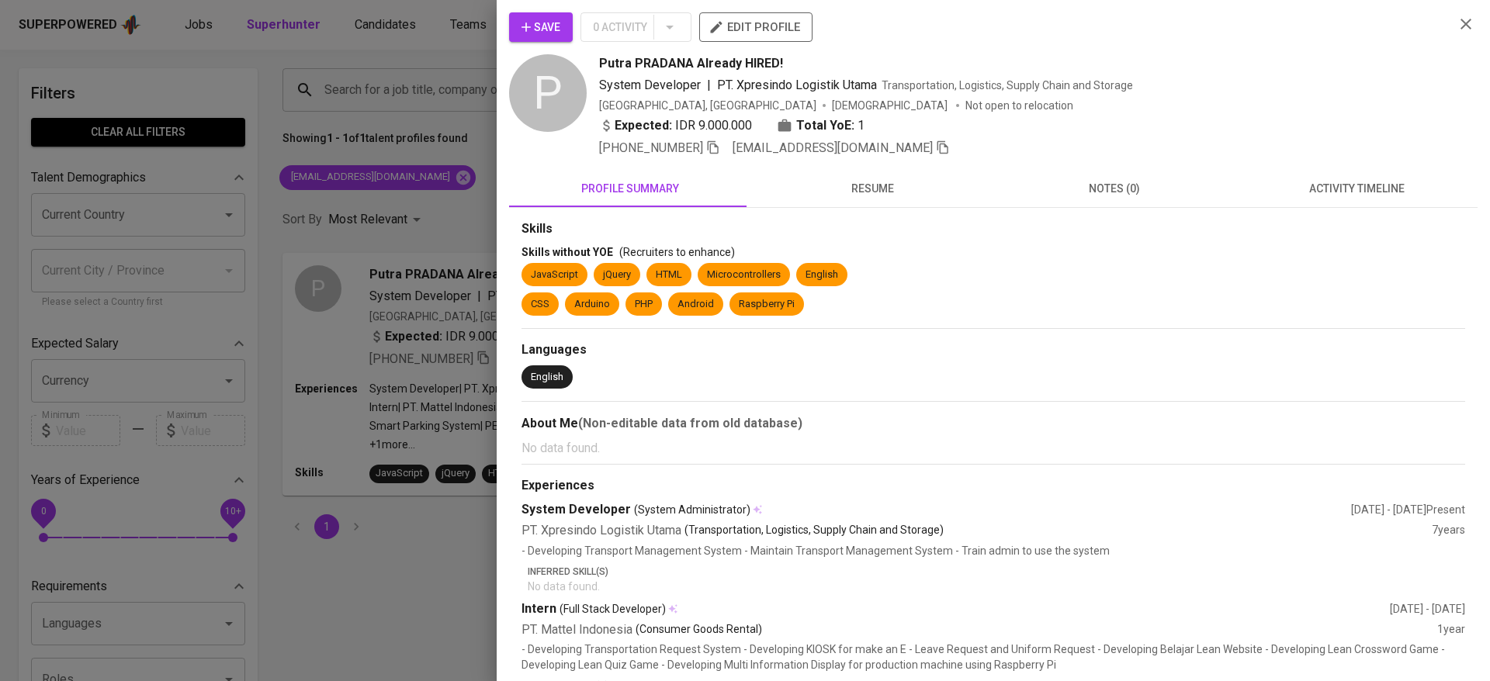
drag, startPoint x: 756, startPoint y: 73, endPoint x: 764, endPoint y: 92, distance: 21.2
click at [756, 75] on div "Putra PRADANA Already HIRED! System Developer | PT. Xpresindo Logistik Utama Tr…" at bounding box center [1020, 105] width 843 height 103
click at [1079, 181] on span "notes (0)" at bounding box center [1114, 188] width 223 height 19
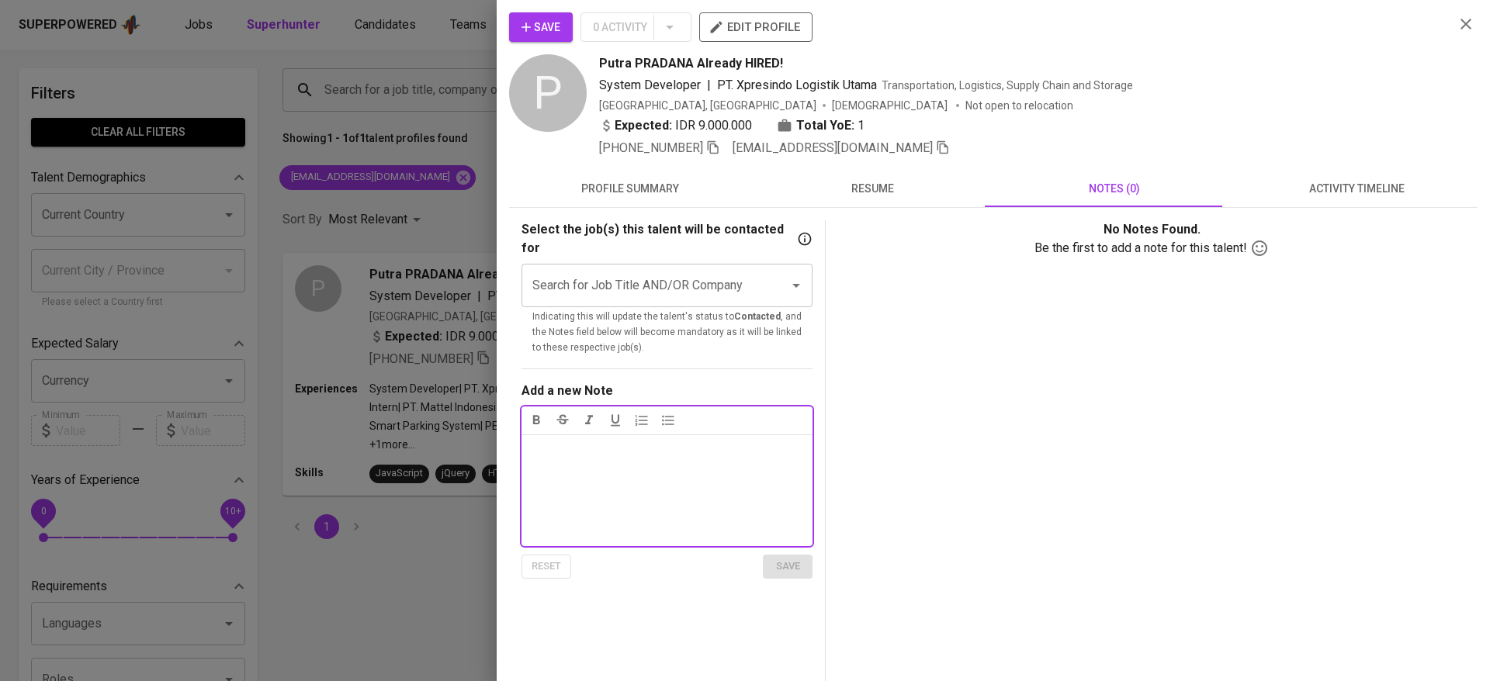
click at [1307, 182] on span "activity timeline" at bounding box center [1356, 188] width 223 height 19
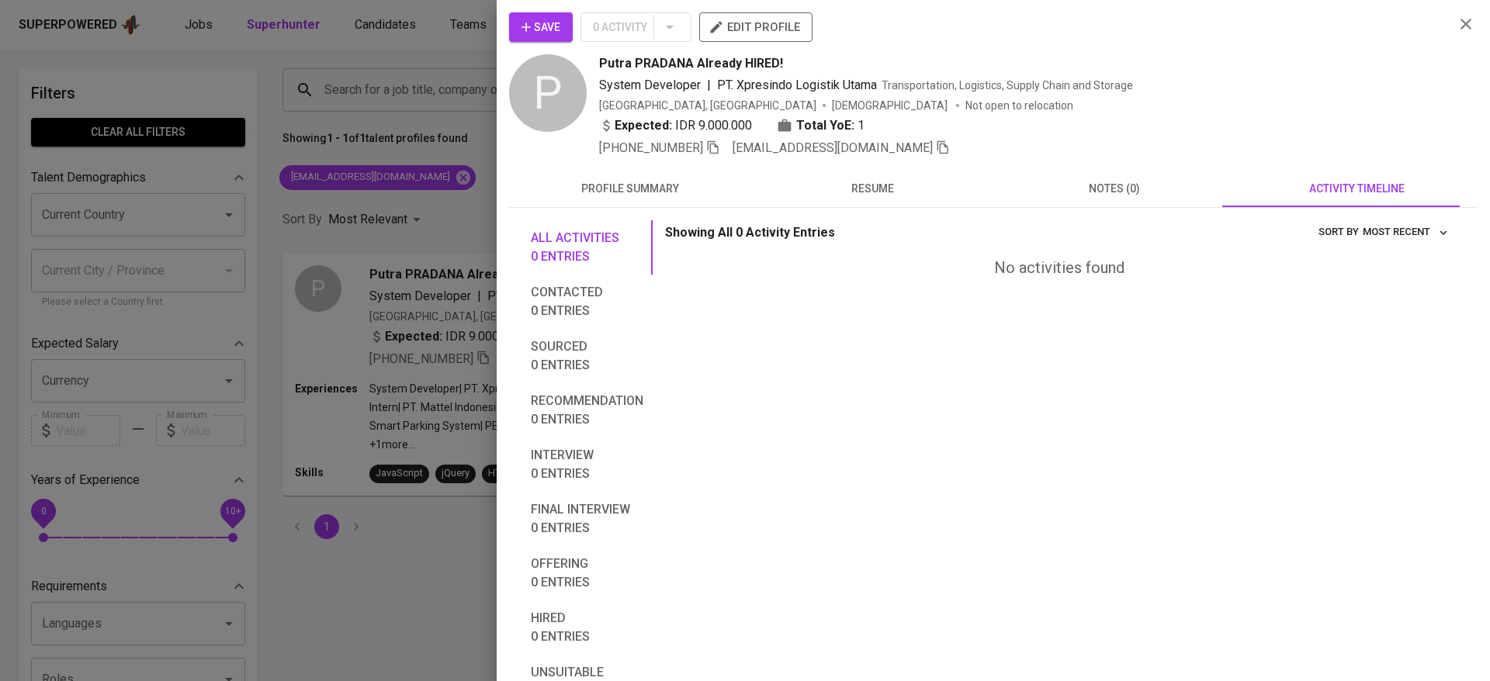
click at [1105, 187] on span "notes (0)" at bounding box center [1114, 188] width 223 height 19
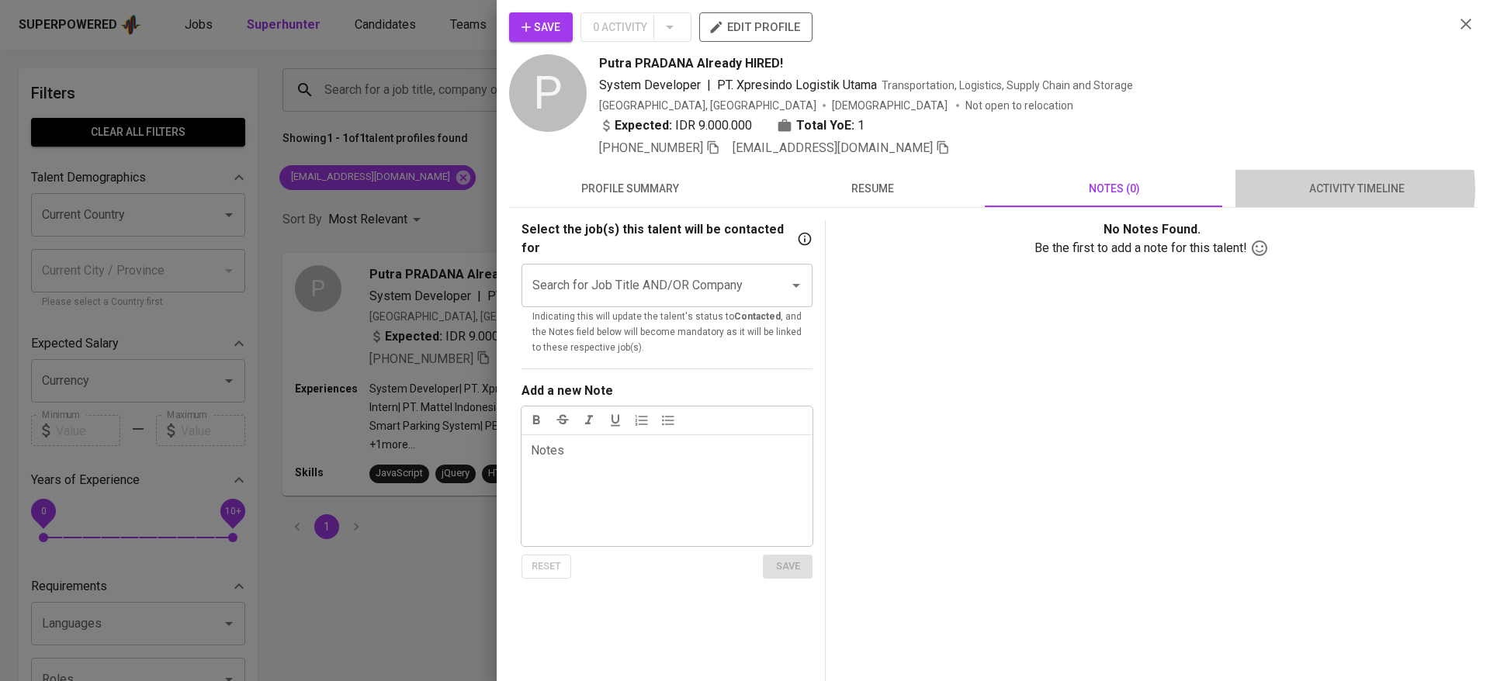
click at [1318, 189] on span "activity timeline" at bounding box center [1356, 188] width 223 height 19
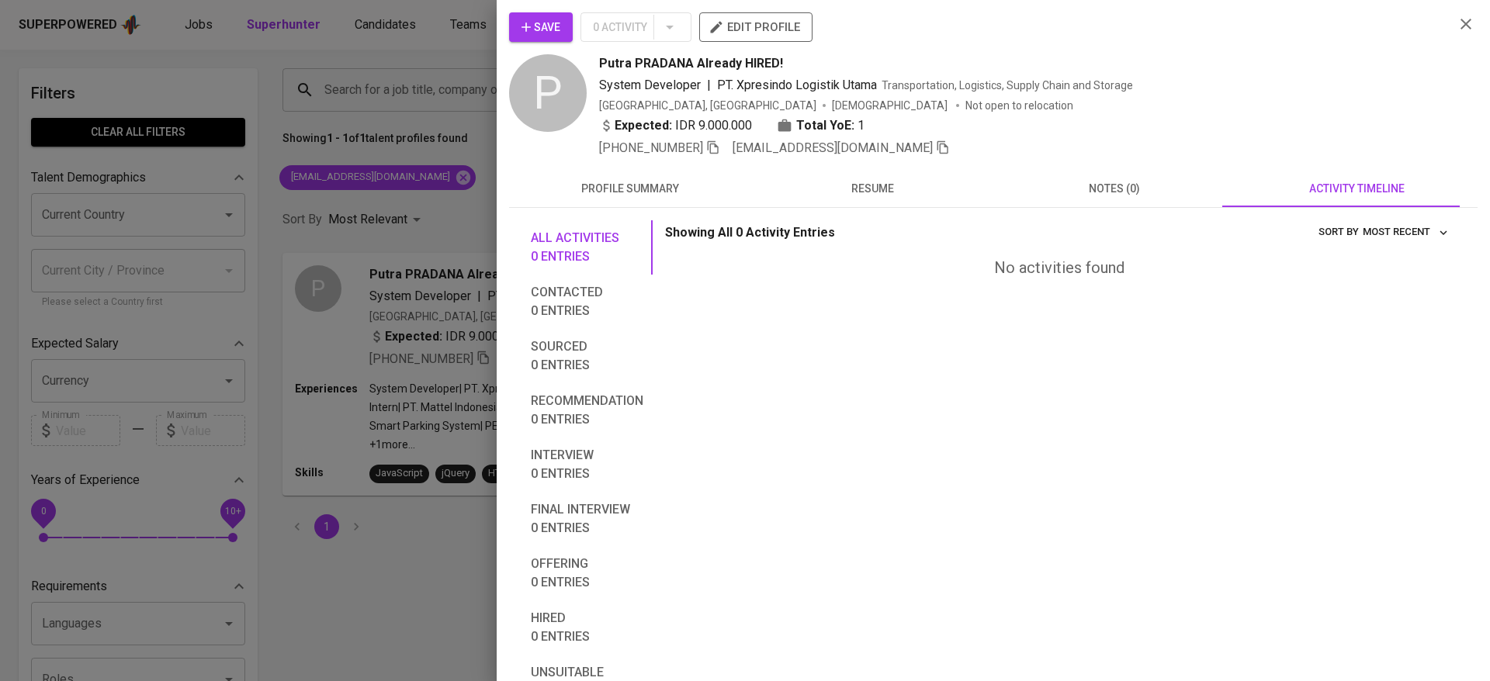
click at [341, 103] on div at bounding box center [745, 340] width 1490 height 681
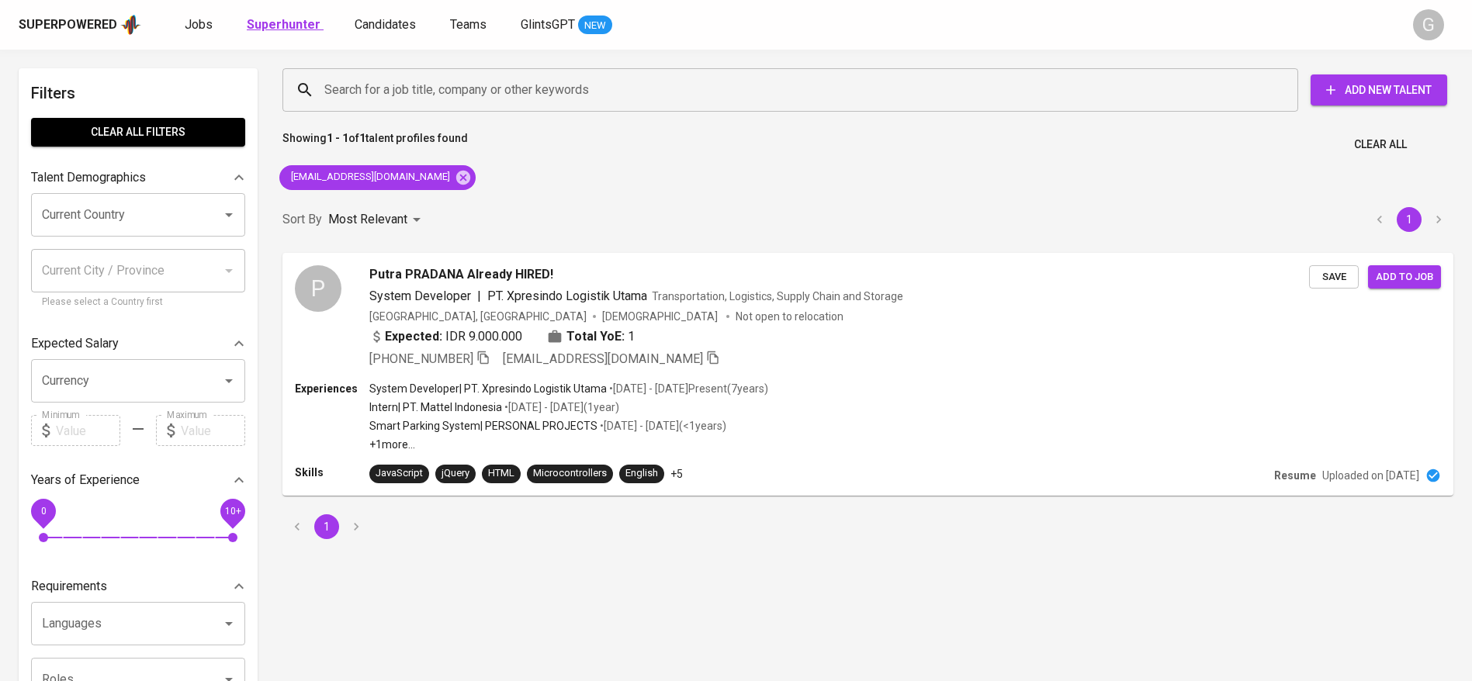
click at [283, 30] on b "Superhunter" at bounding box center [284, 24] width 74 height 15
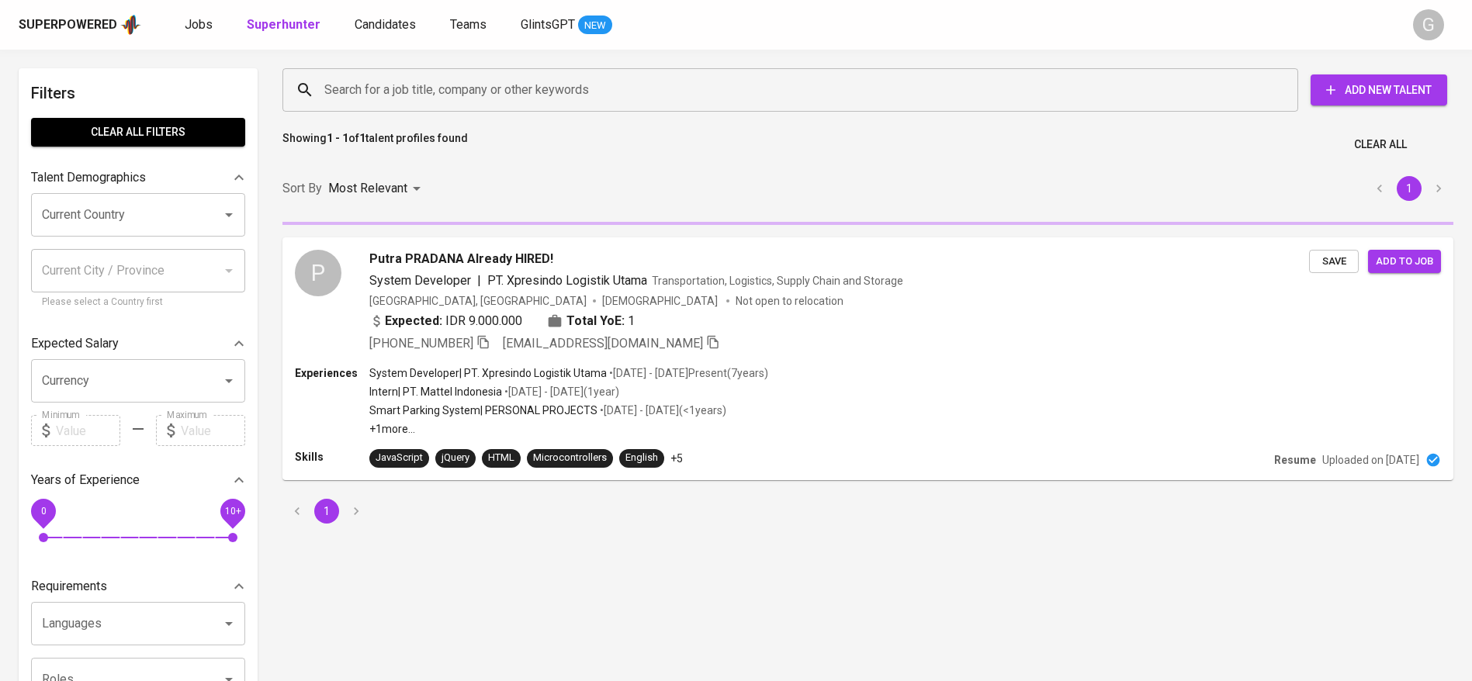
click at [428, 94] on input "Search for a job title, company or other keywords" at bounding box center [793, 89] width 947 height 29
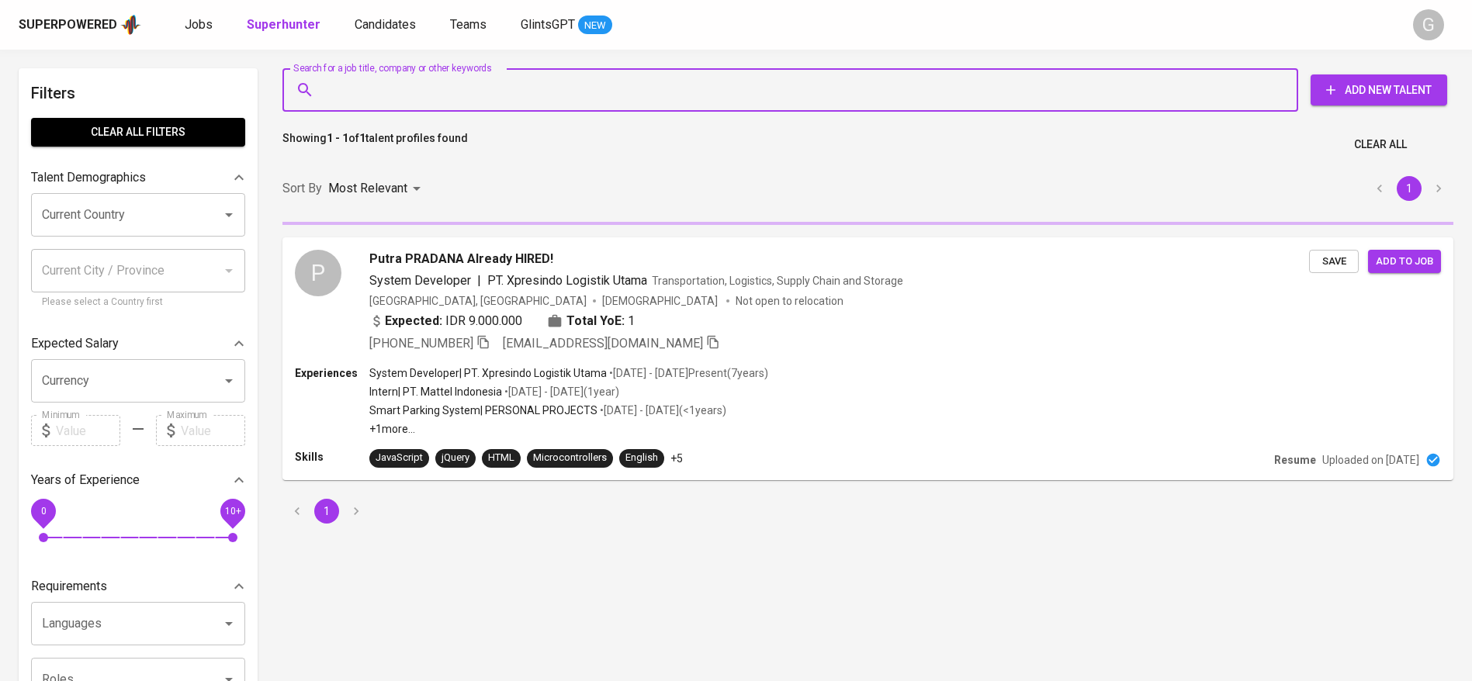
type input "P"
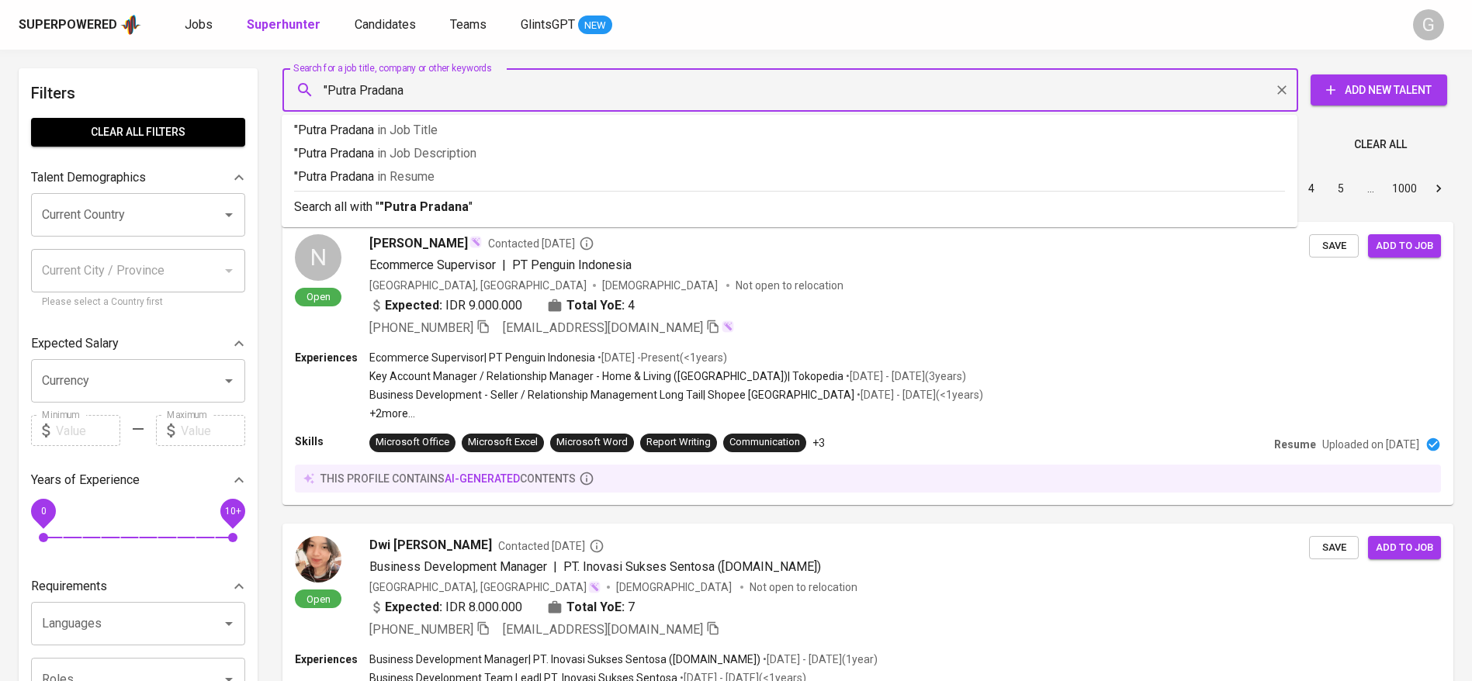
type input ""Putra Pradana""
